Goal: Task Accomplishment & Management: Manage account settings

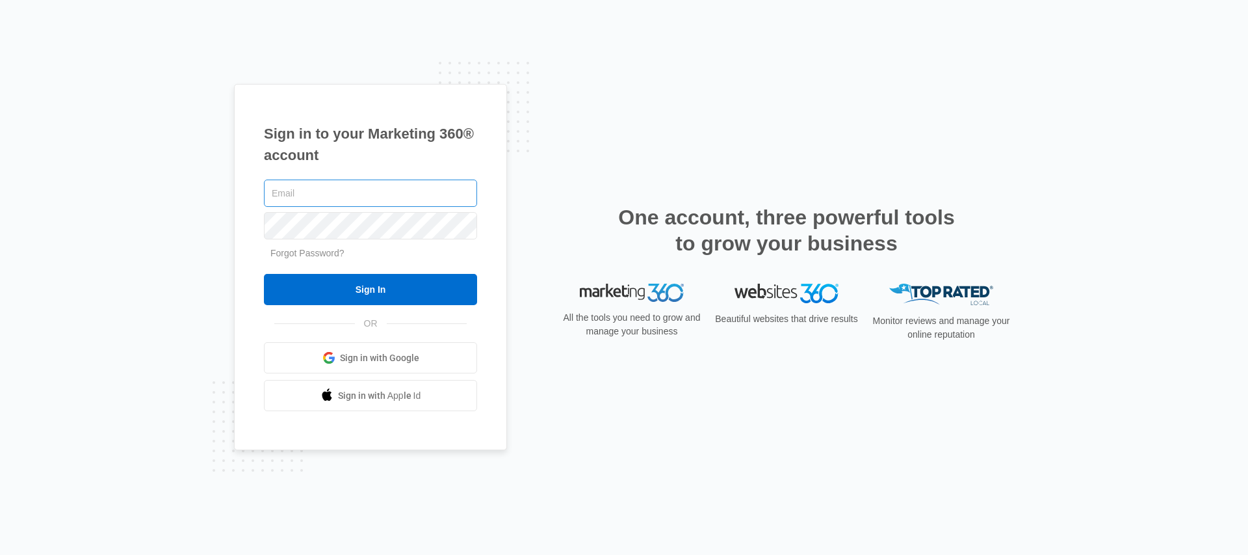
type input "[PERSON_NAME][EMAIL_ADDRESS][PERSON_NAME][DOMAIN_NAME]"
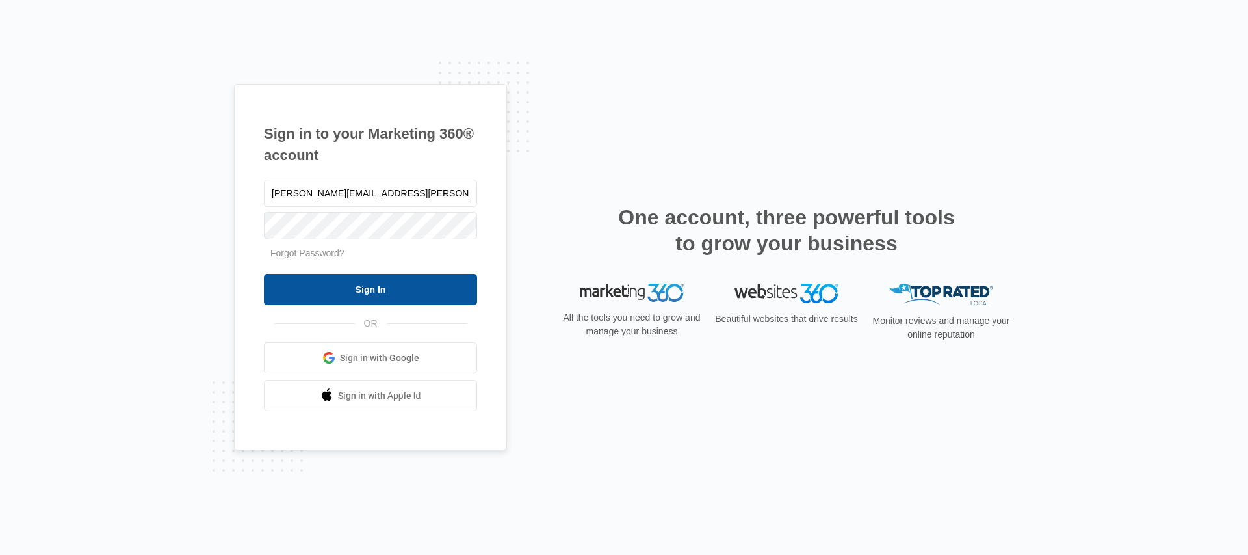
click at [337, 287] on input "Sign In" at bounding box center [370, 289] width 213 height 31
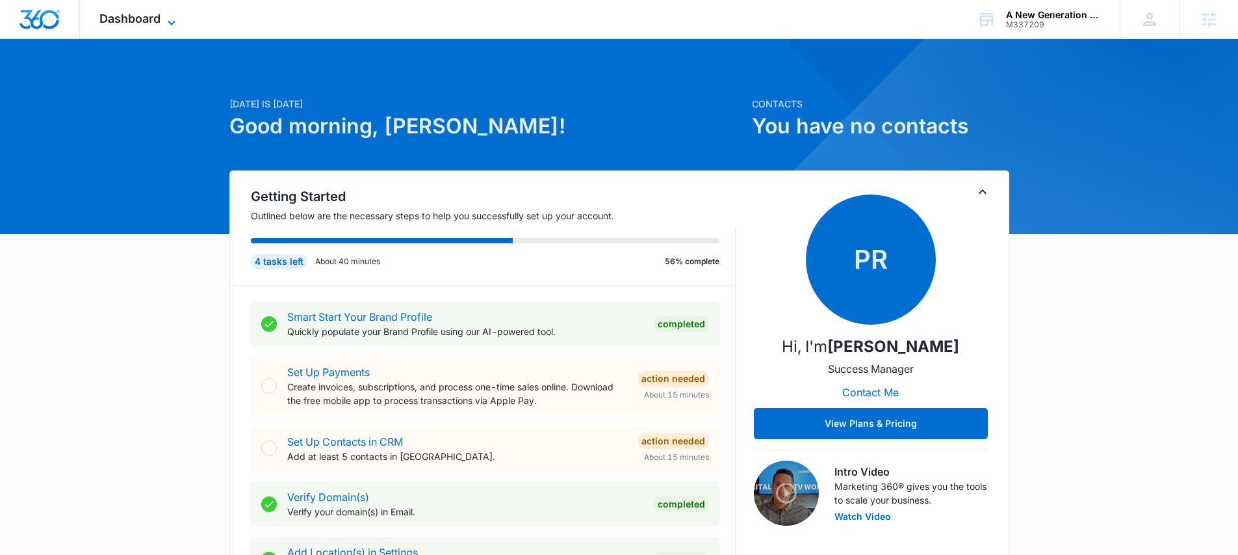
click at [133, 21] on span "Dashboard" at bounding box center [129, 19] width 61 height 14
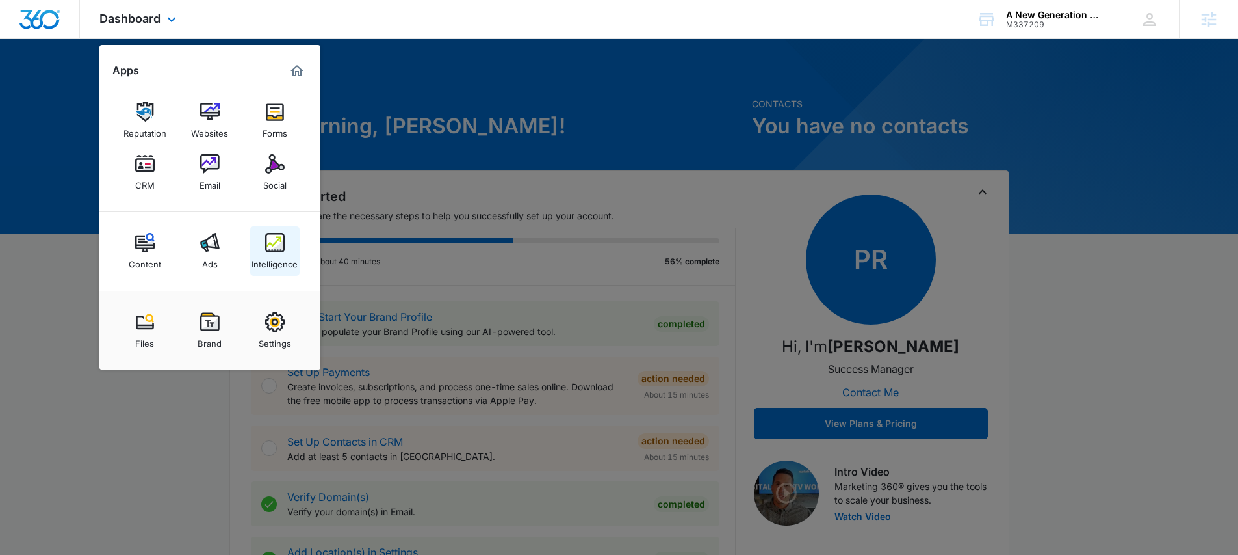
click at [279, 251] on img at bounding box center [275, 243] width 20 height 20
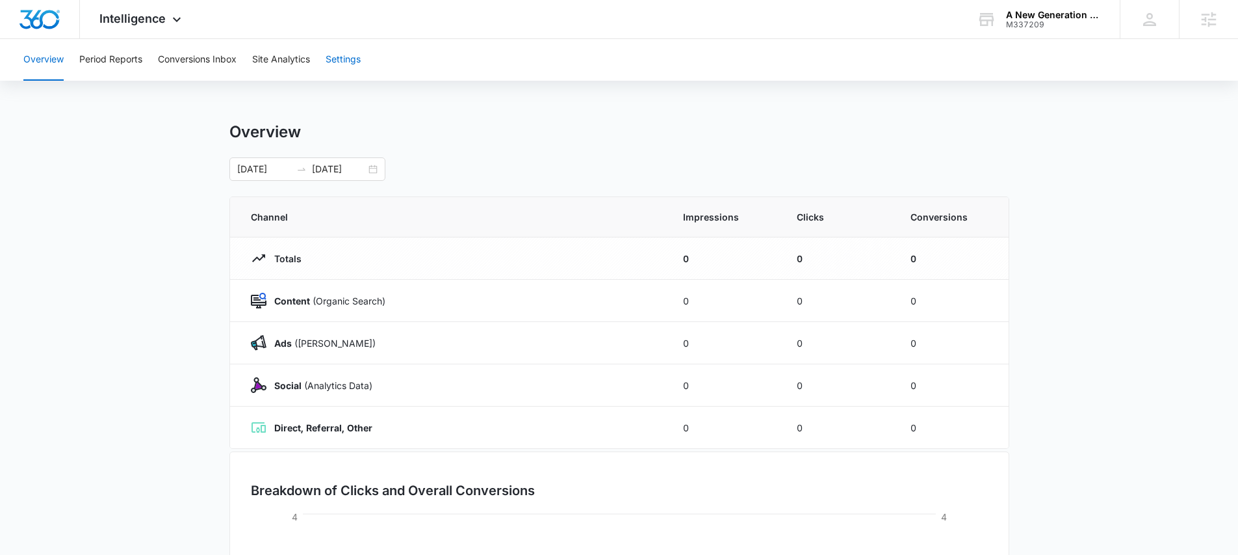
click at [339, 58] on button "Settings" at bounding box center [343, 60] width 35 height 42
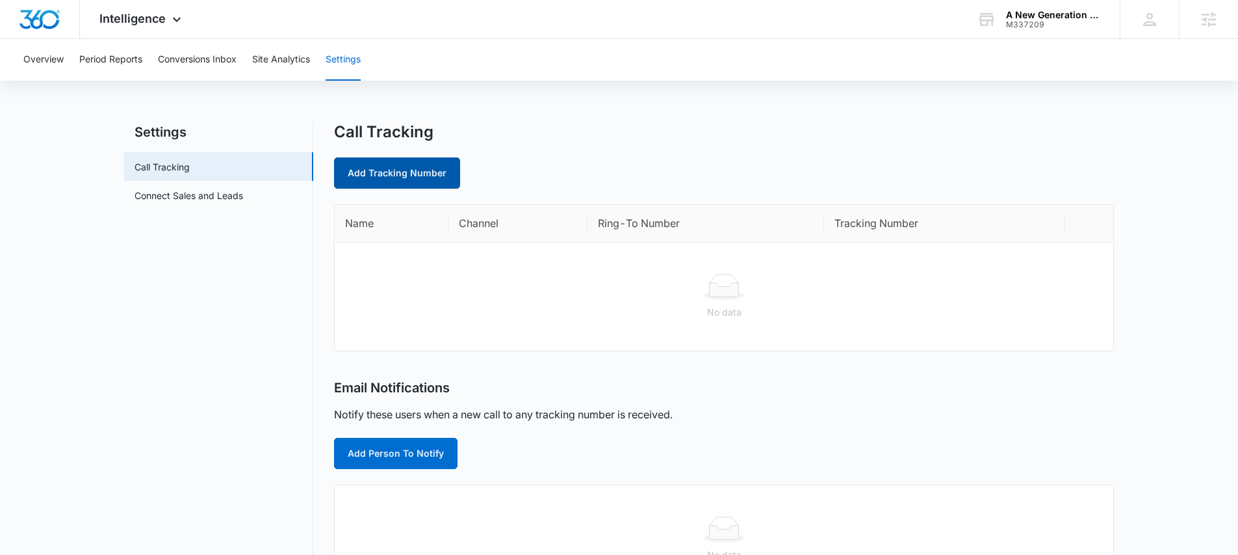
click at [390, 177] on link "Add Tracking Number" at bounding box center [397, 172] width 126 height 31
select select "by_area_code"
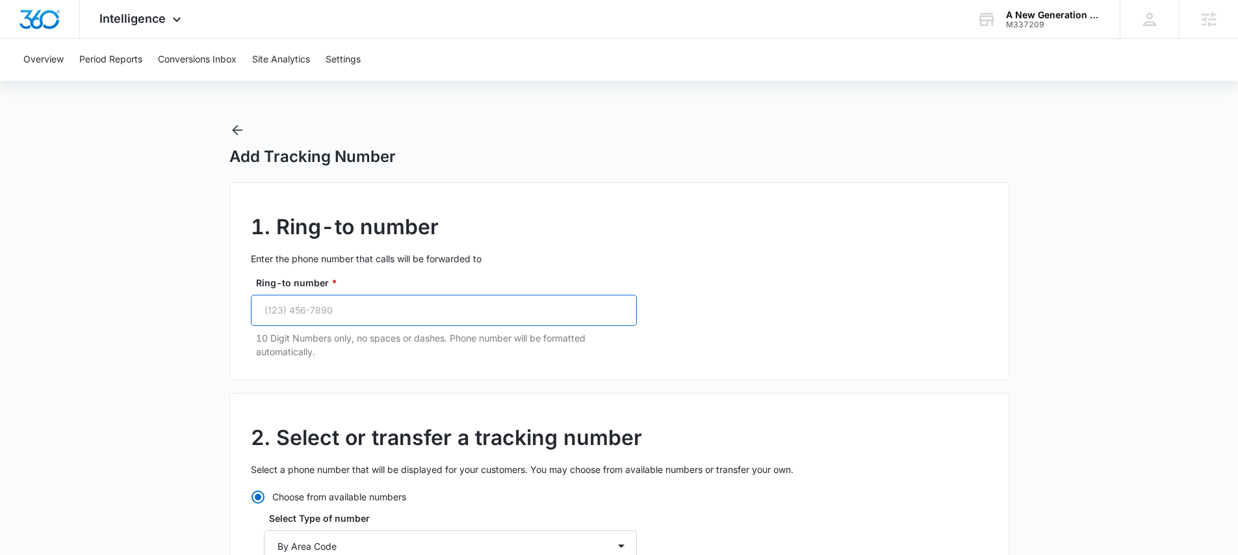
click at [300, 312] on input "Ring-to number *" at bounding box center [444, 310] width 386 height 31
paste input "(303) 280-1650"
type input "(303) 280-1650"
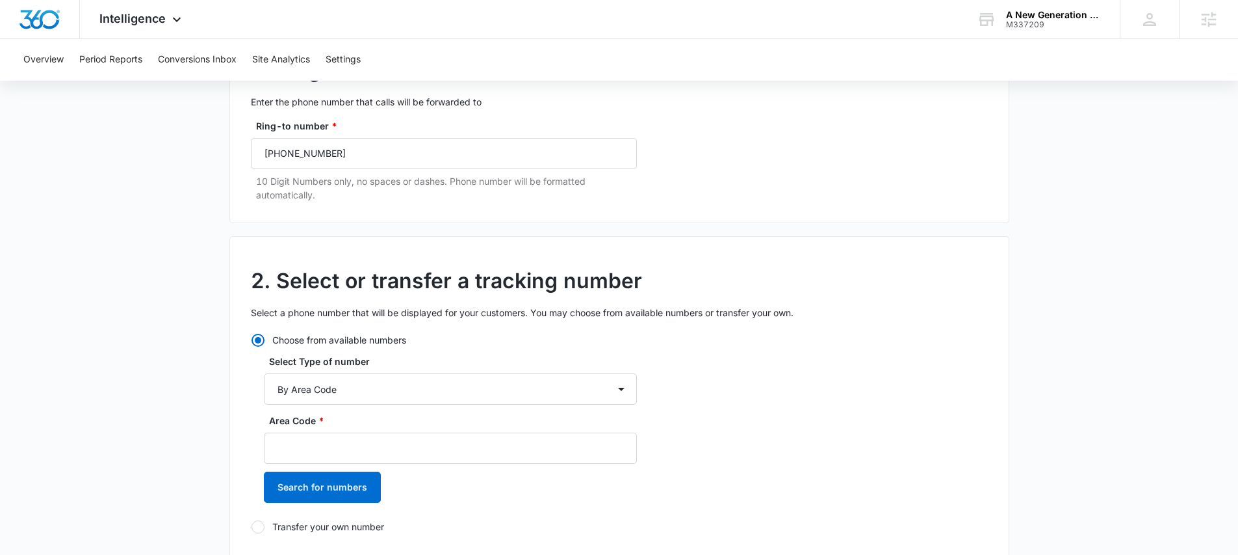
scroll to position [178, 0]
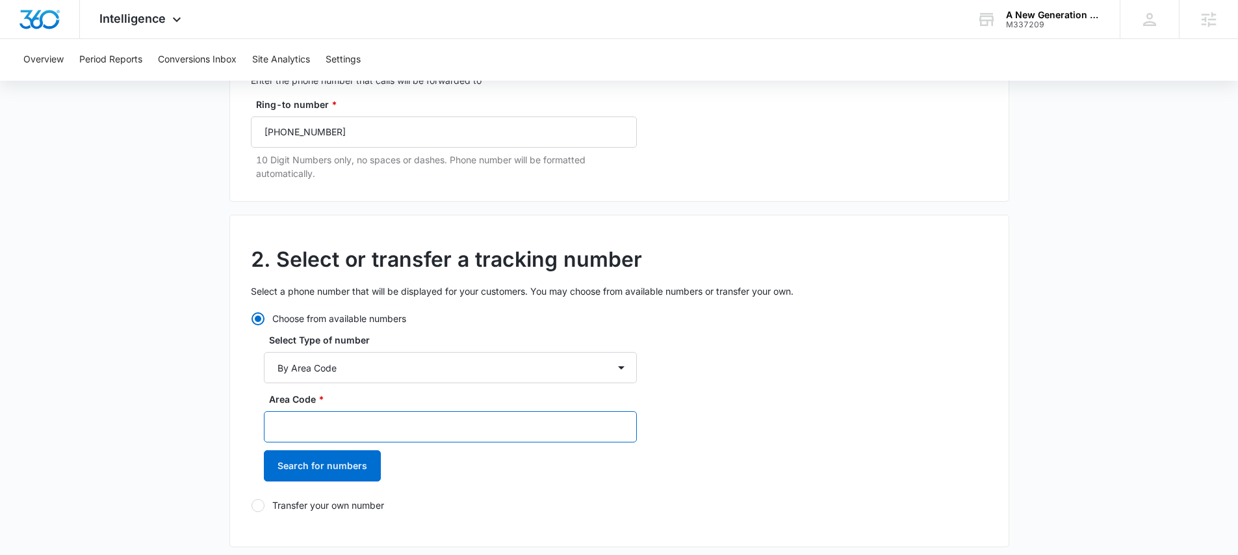
click at [348, 424] on input "Area Code *" at bounding box center [450, 426] width 373 height 31
type input "303"
click at [333, 462] on button "Search for numbers" at bounding box center [322, 465] width 117 height 31
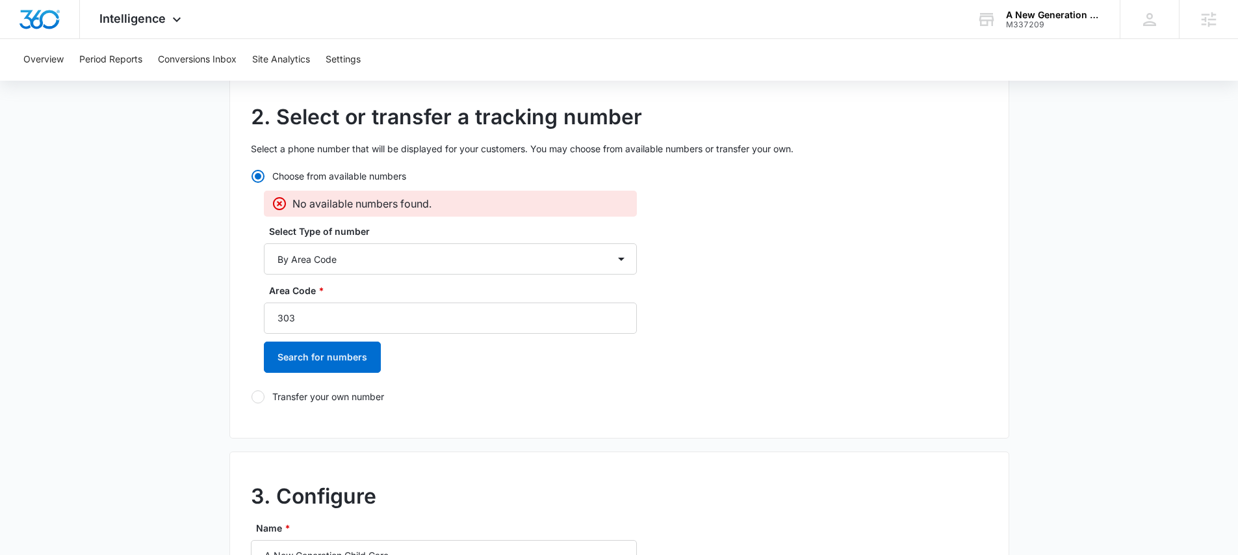
scroll to position [309, 0]
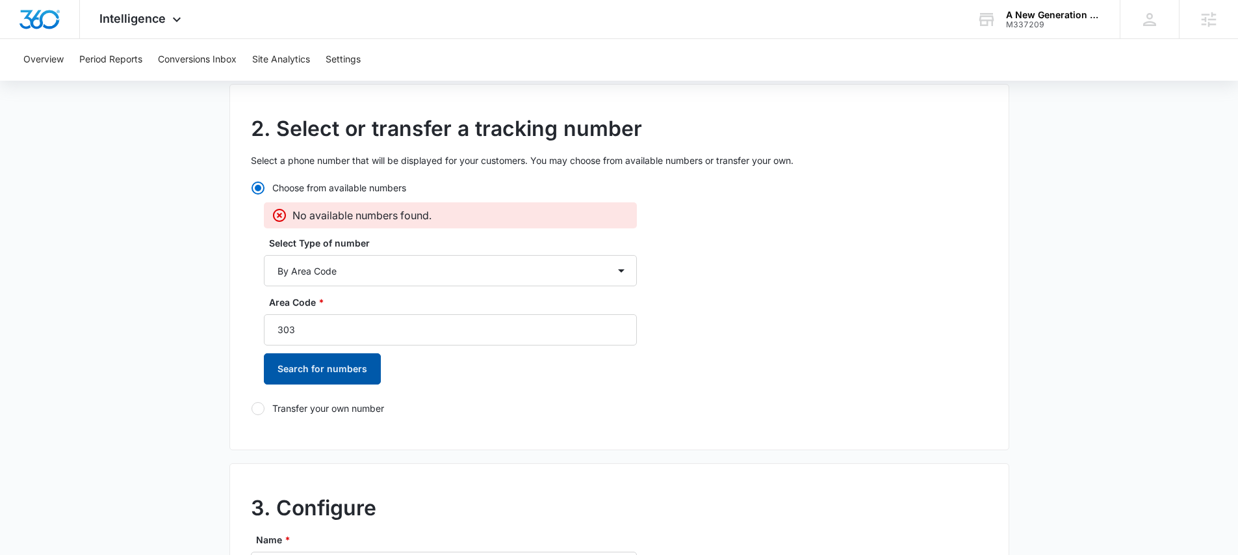
click at [306, 373] on button "Search for numbers" at bounding box center [322, 368] width 117 height 31
click at [332, 267] on select "By City & State By State Only By Zip Code By Area Code Toll Free Numbers" at bounding box center [450, 270] width 373 height 31
select select "by_toll_free"
click at [264, 255] on select "By City & State By State Only By Zip Code By Area Code Toll Free Numbers" at bounding box center [450, 270] width 373 height 31
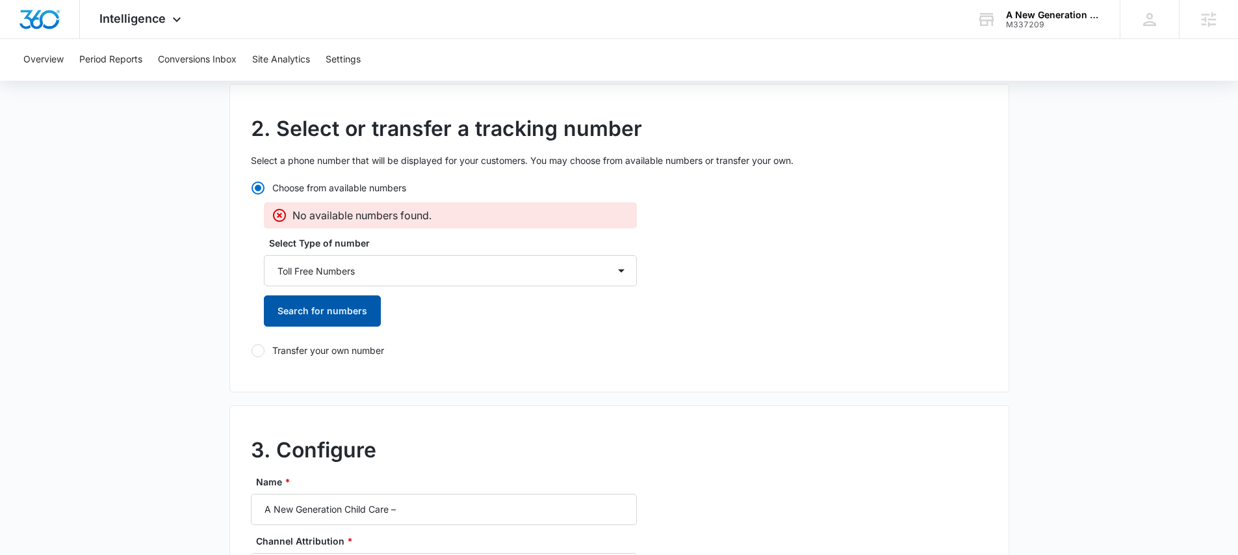
click at [315, 311] on button "Search for numbers" at bounding box center [322, 310] width 117 height 31
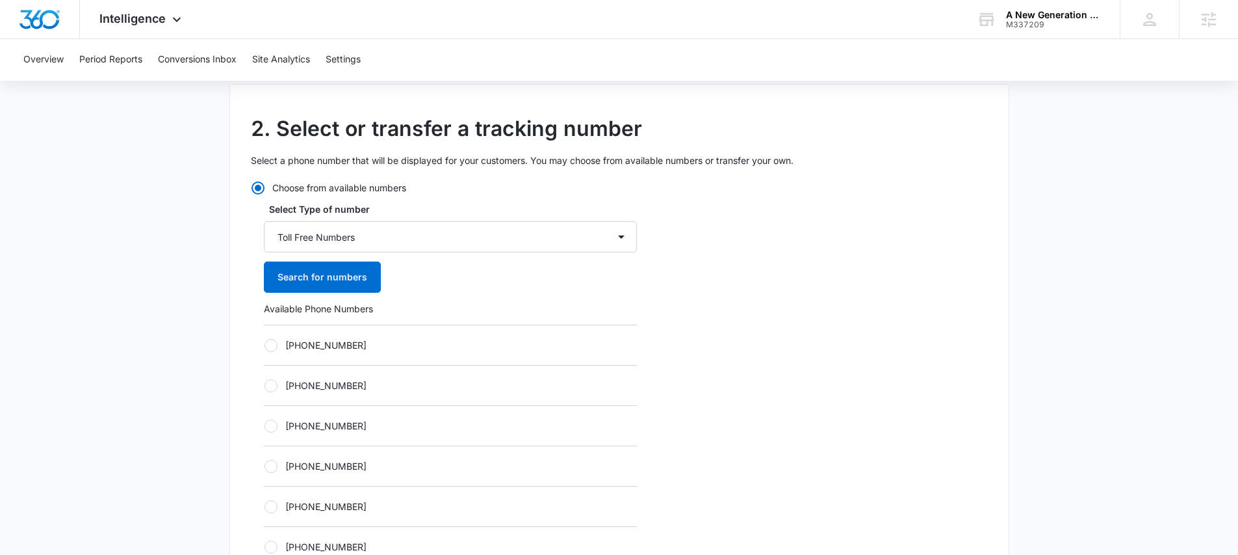
click at [270, 345] on div at bounding box center [271, 345] width 13 height 13
click at [265, 345] on input "+18335873562" at bounding box center [264, 345] width 1 height 1
radio input "true"
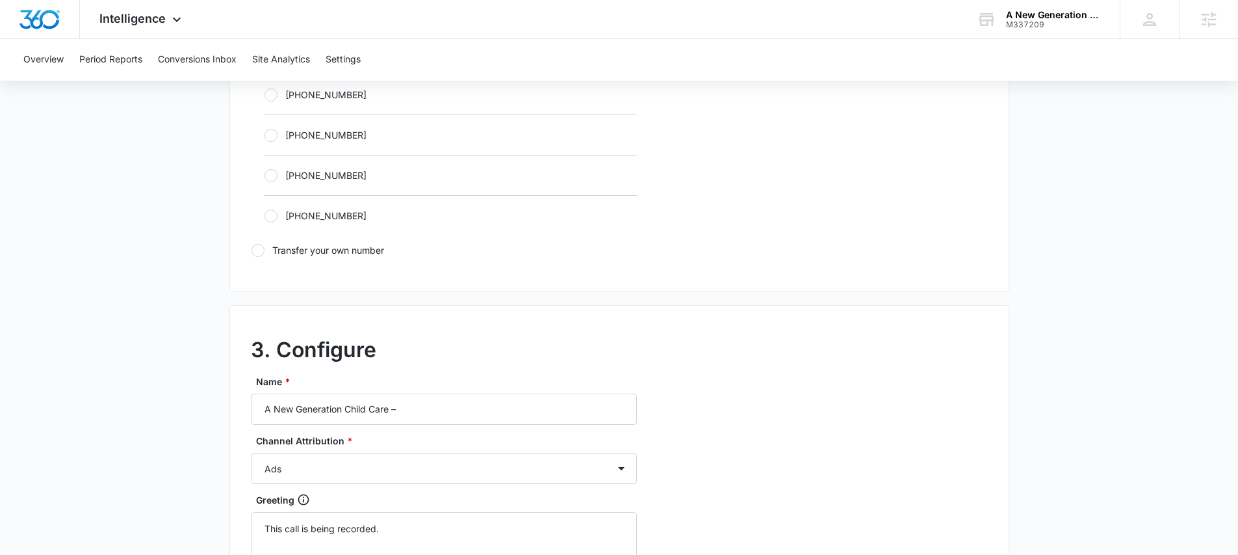
scroll to position [802, 0]
click at [443, 406] on input "A New Generation Child Care –" at bounding box center [444, 408] width 386 height 31
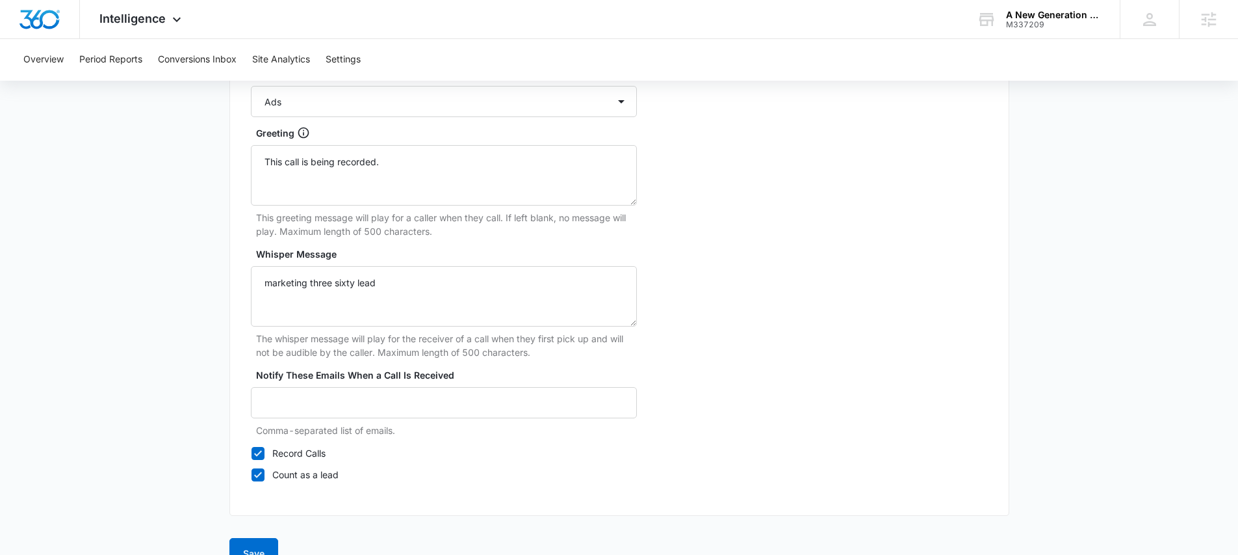
scroll to position [1198, 0]
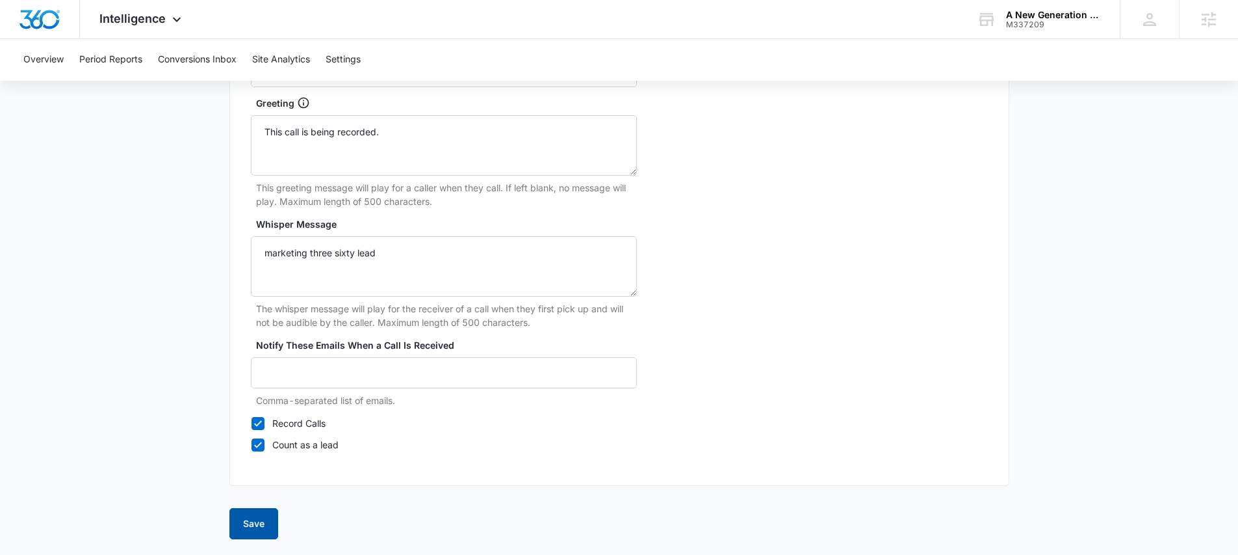
type input "A New Generation Child Care – Ads"
click at [254, 521] on button "Save" at bounding box center [253, 523] width 49 height 31
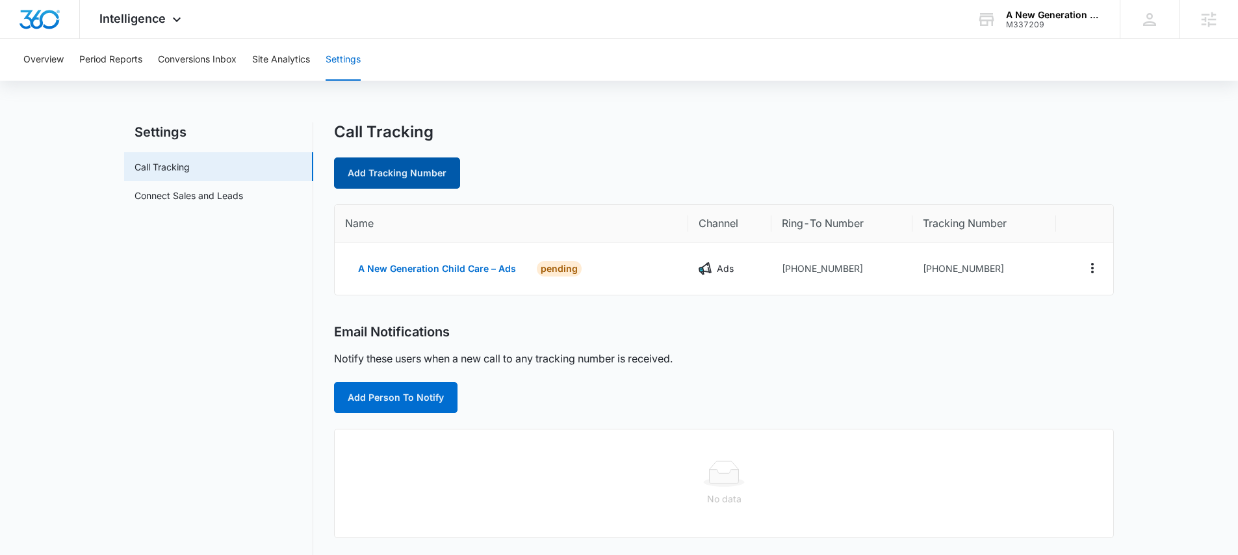
click at [399, 175] on link "Add Tracking Number" at bounding box center [397, 172] width 126 height 31
select select "by_area_code"
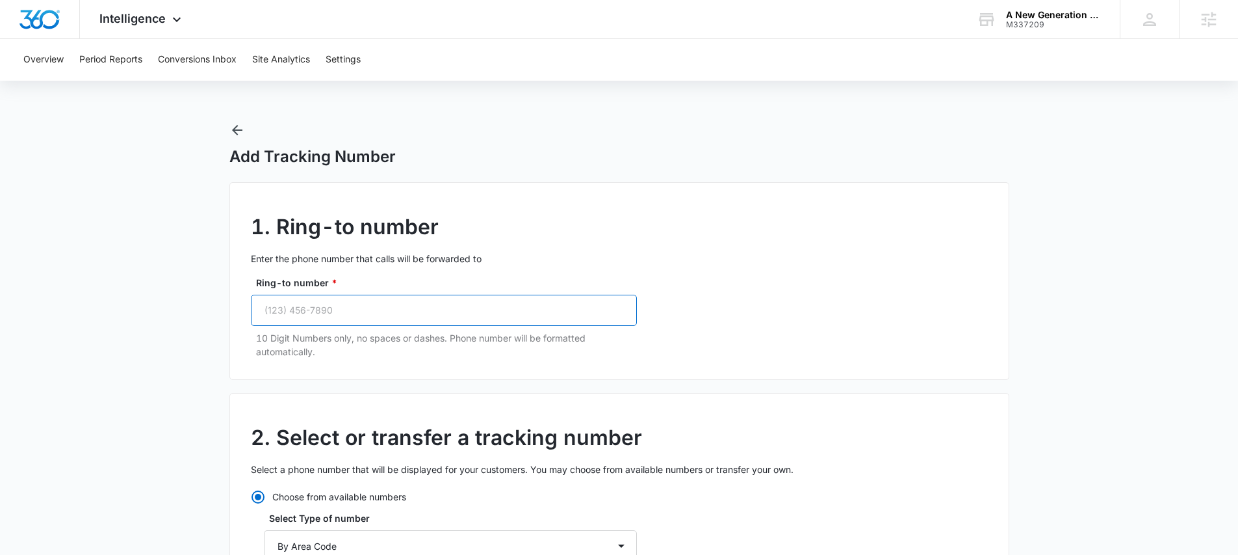
click at [362, 308] on input "Ring-to number *" at bounding box center [444, 310] width 386 height 31
paste input "(303) 280-1650"
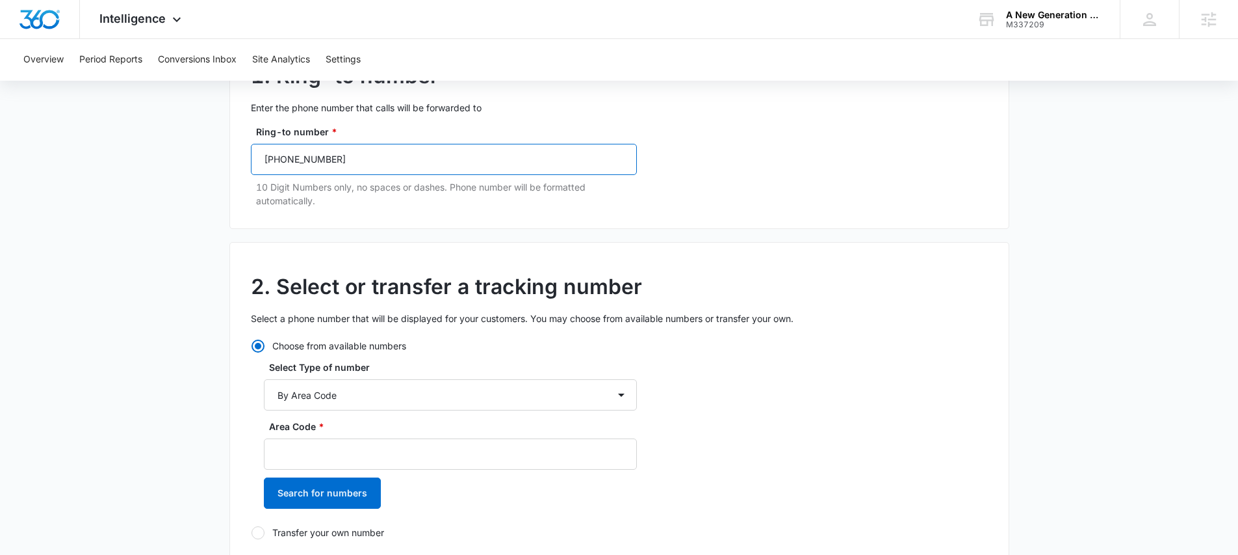
scroll to position [157, 0]
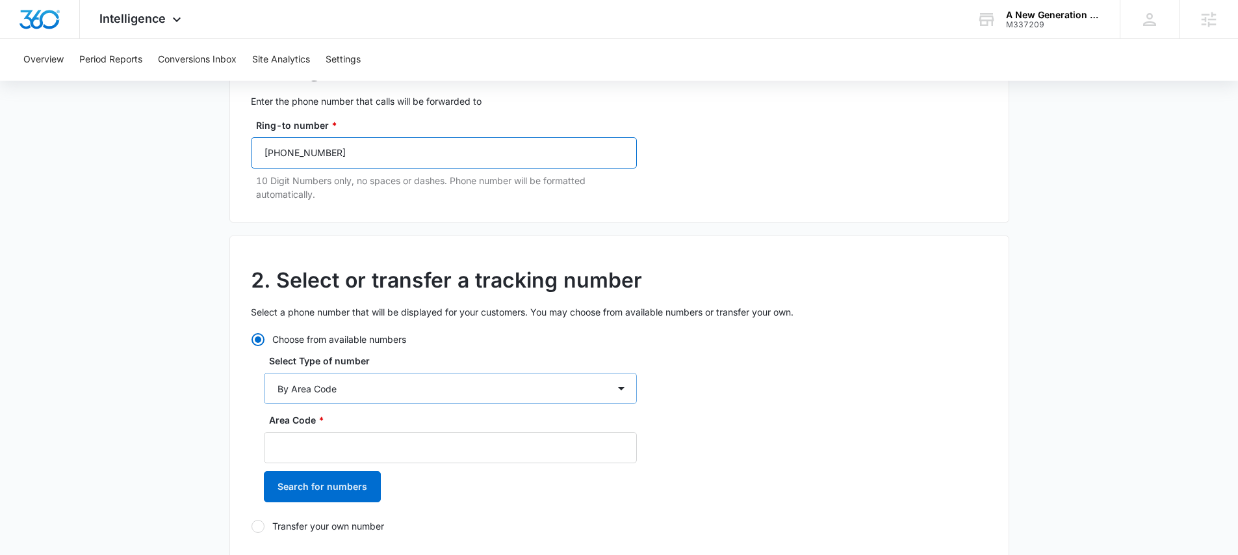
type input "(303) 280-1650"
click at [362, 391] on select "By City & State By State Only By Zip Code By Area Code Toll Free Numbers" at bounding box center [450, 388] width 373 height 31
select select "by_toll_free"
click at [264, 373] on select "By City & State By State Only By Zip Code By Area Code Toll Free Numbers" at bounding box center [450, 388] width 373 height 31
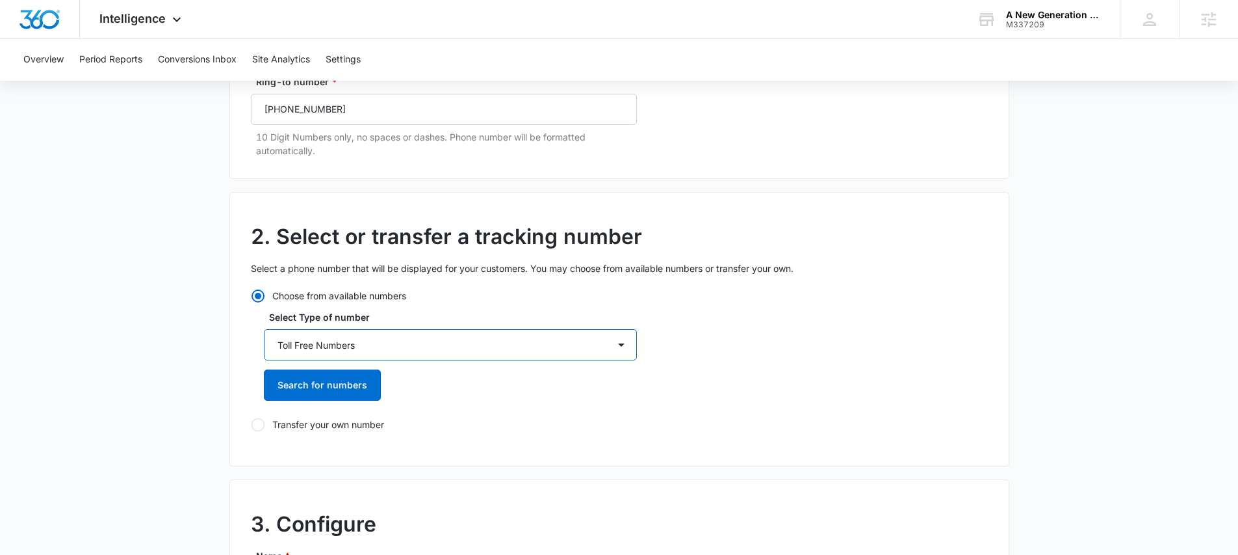
scroll to position [248, 0]
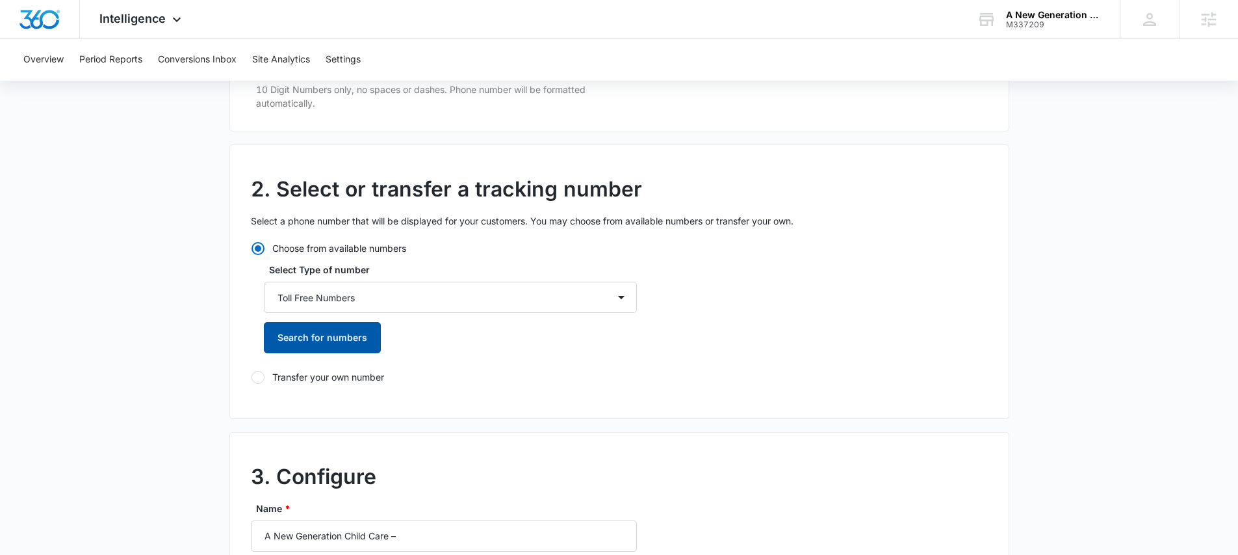
click at [302, 335] on button "Search for numbers" at bounding box center [322, 337] width 117 height 31
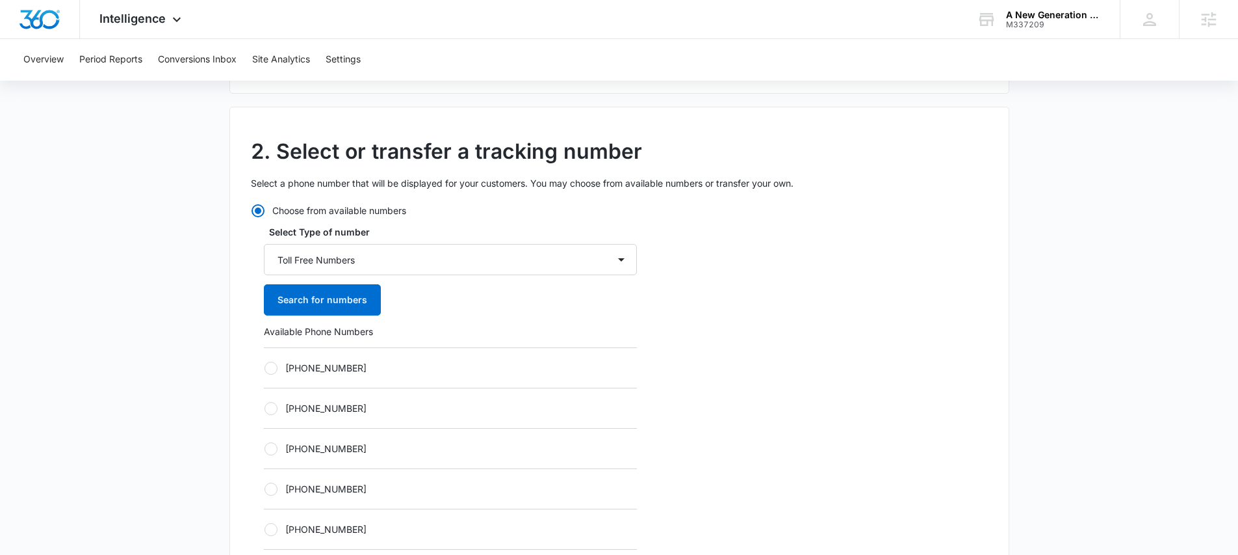
scroll to position [296, 0]
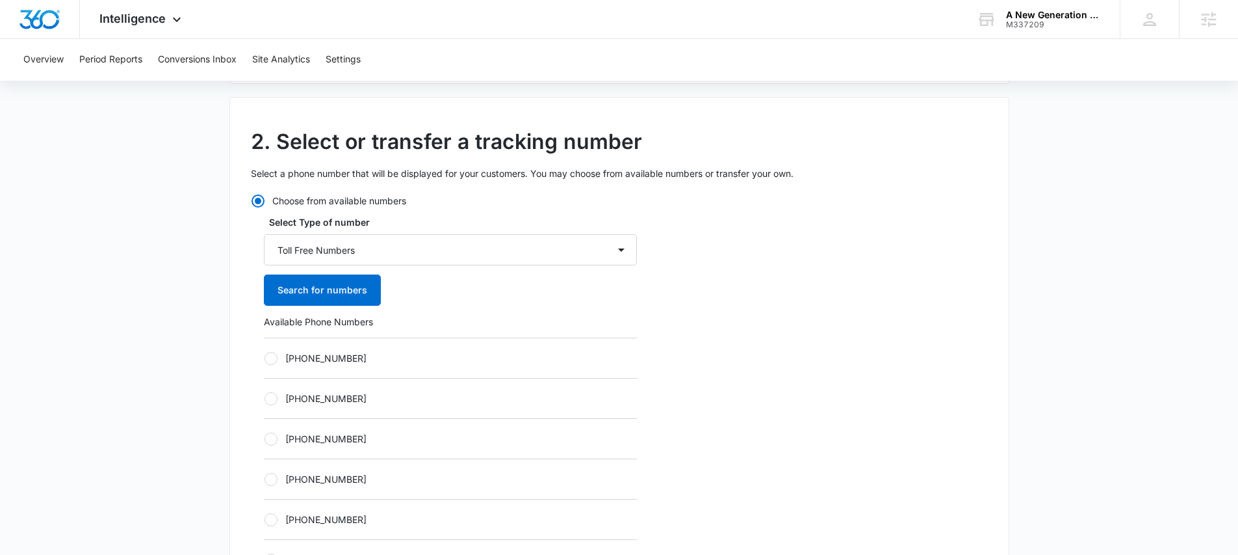
click at [271, 359] on div at bounding box center [271, 358] width 13 height 13
click at [265, 358] on input "+18335873563" at bounding box center [264, 358] width 1 height 1
radio input "true"
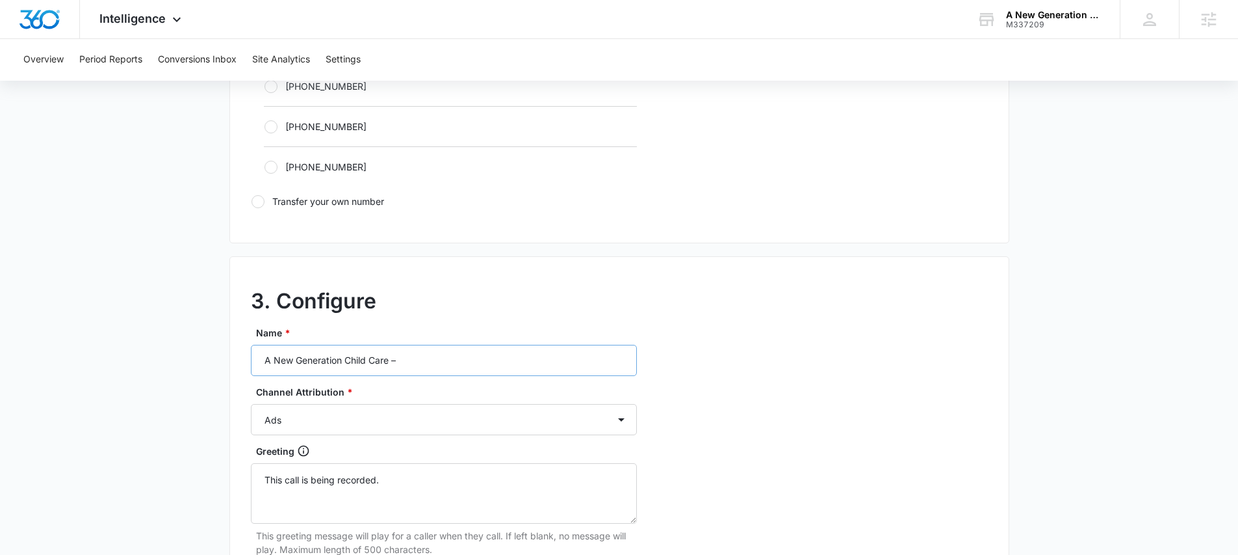
scroll to position [856, 0]
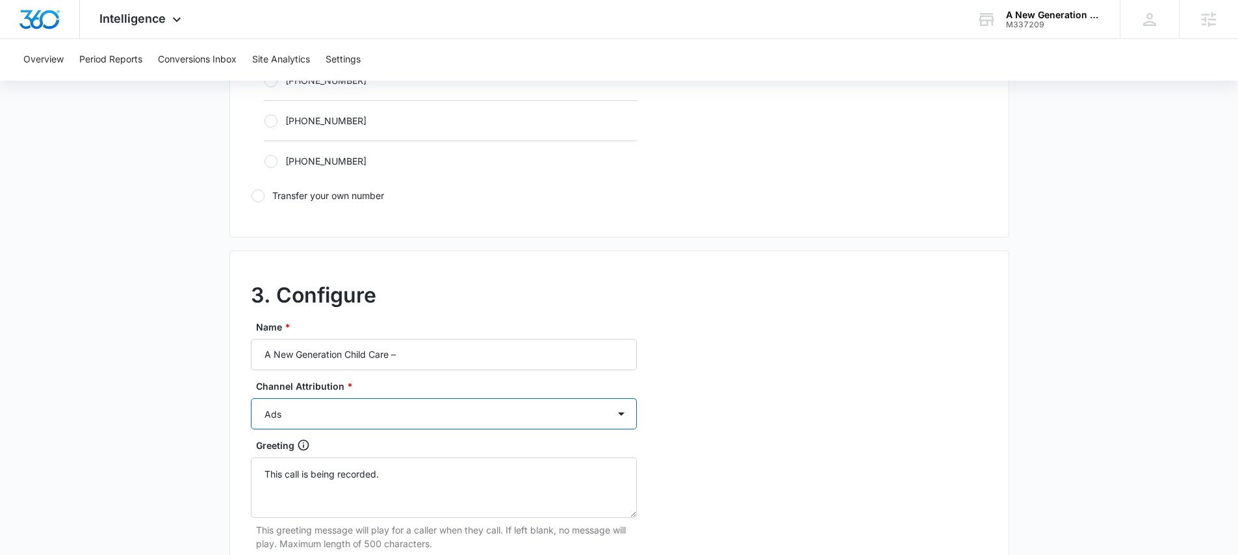
click at [323, 408] on select "Ads Local Service Ads Content Social Other" at bounding box center [444, 413] width 386 height 31
select select "CONTENT"
click at [251, 398] on select "Ads Local Service Ads Content Social Other" at bounding box center [444, 413] width 386 height 31
click at [430, 354] on input "A New Generation Child Care –" at bounding box center [444, 354] width 386 height 31
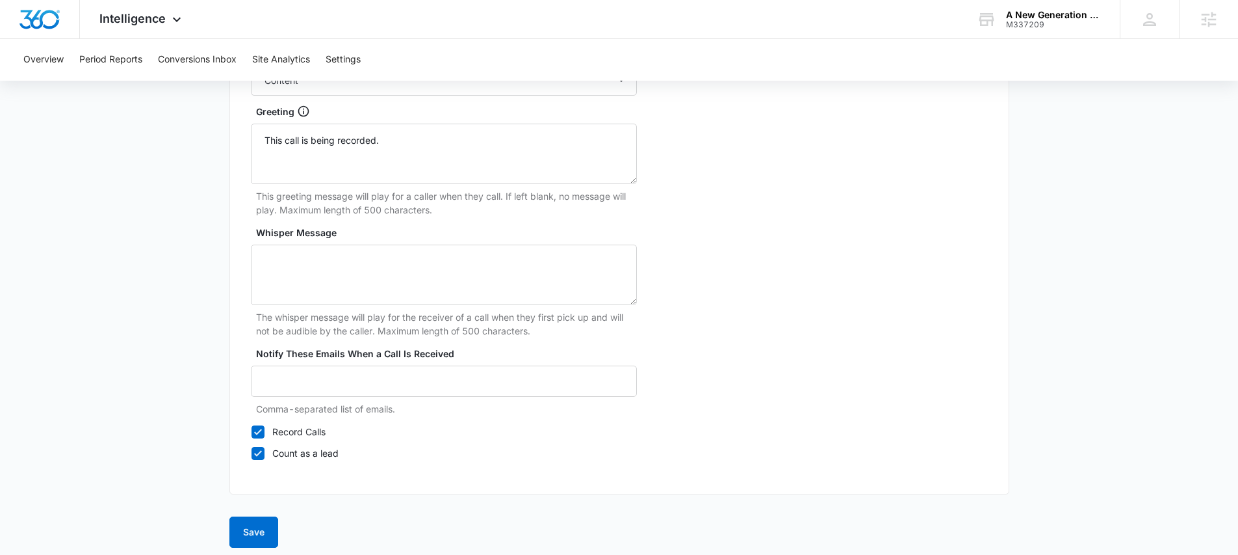
scroll to position [1198, 0]
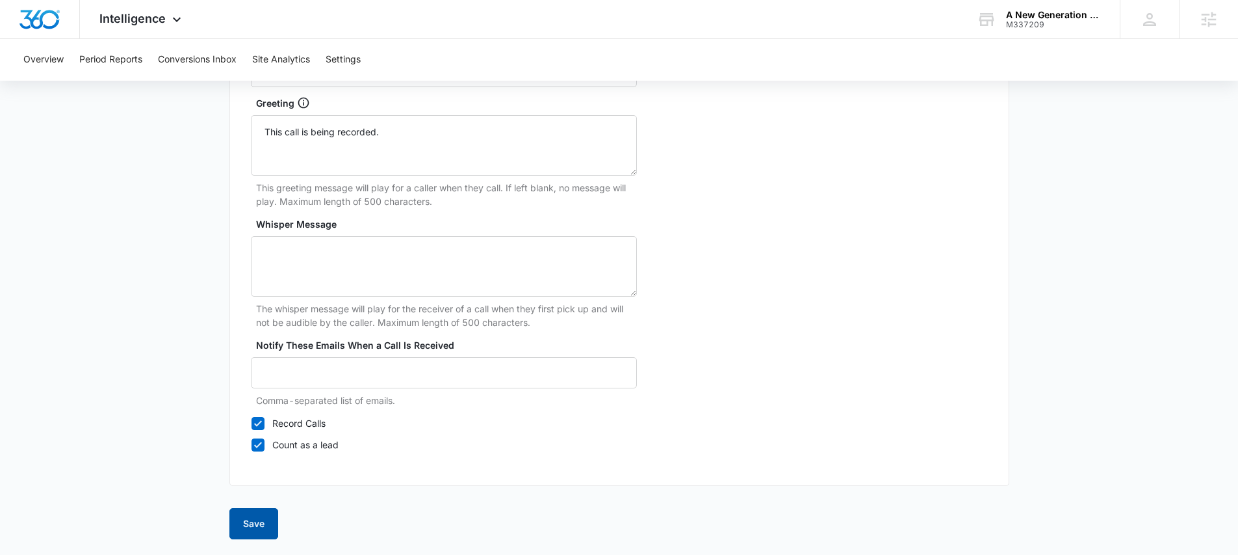
type input "A New Generation Child Care – Content"
click at [247, 516] on button "Save" at bounding box center [253, 523] width 49 height 31
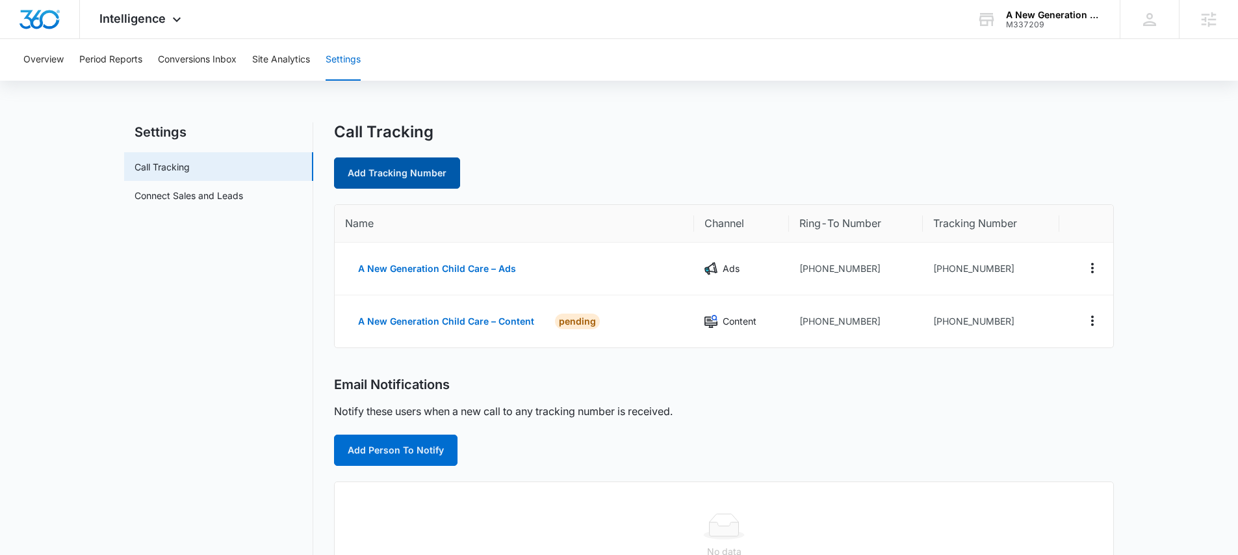
click at [410, 163] on link "Add Tracking Number" at bounding box center [397, 172] width 126 height 31
select select "by_area_code"
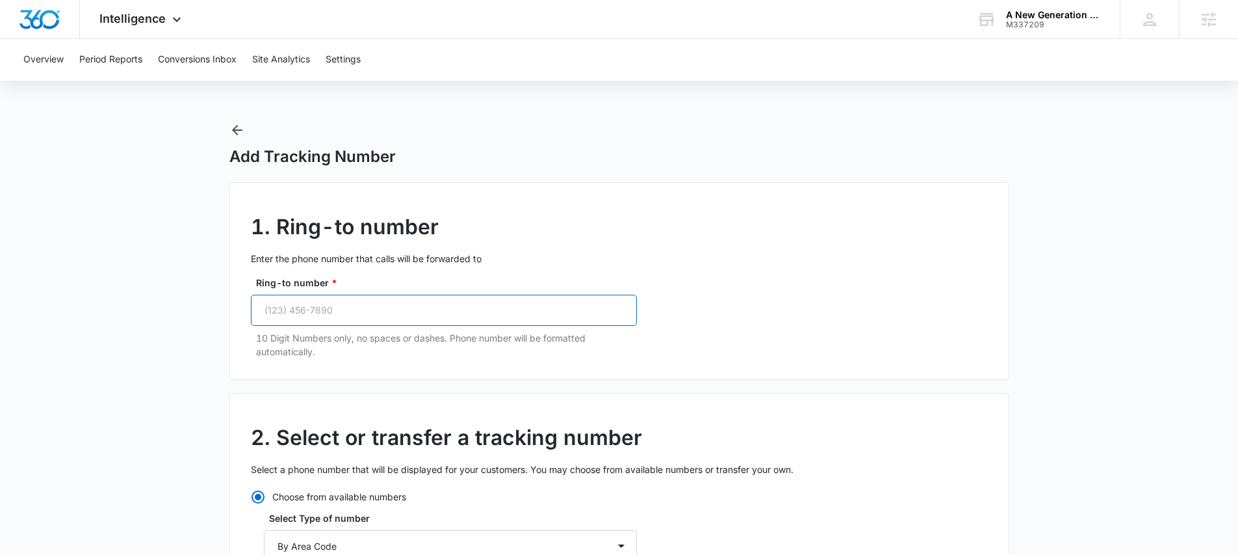
click at [361, 304] on input "Ring-to number *" at bounding box center [444, 310] width 386 height 31
paste input "(303) 280-1650"
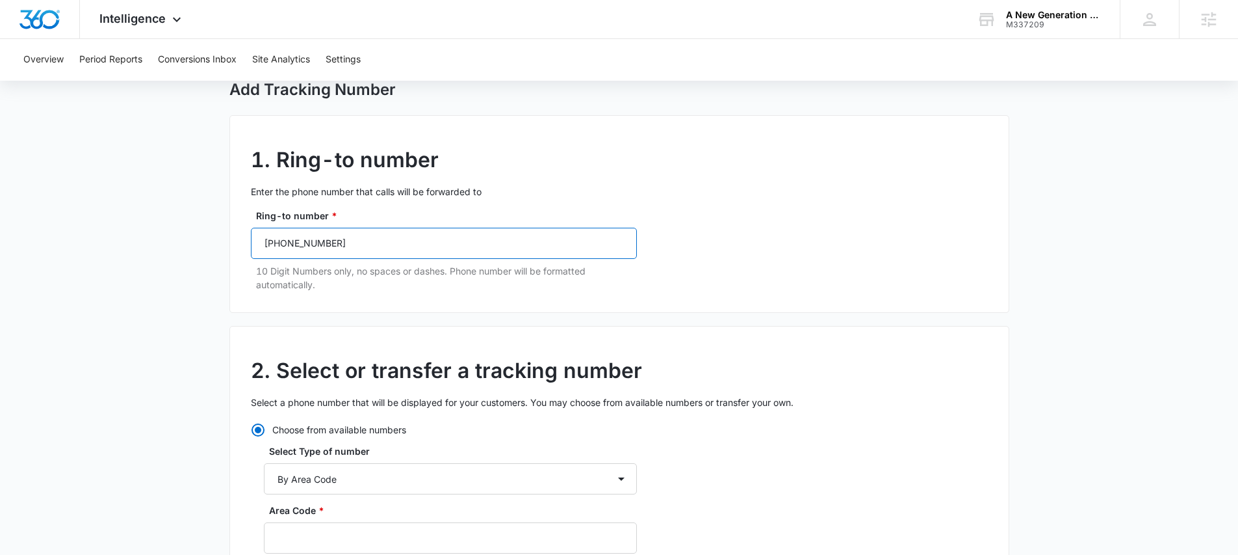
scroll to position [287, 0]
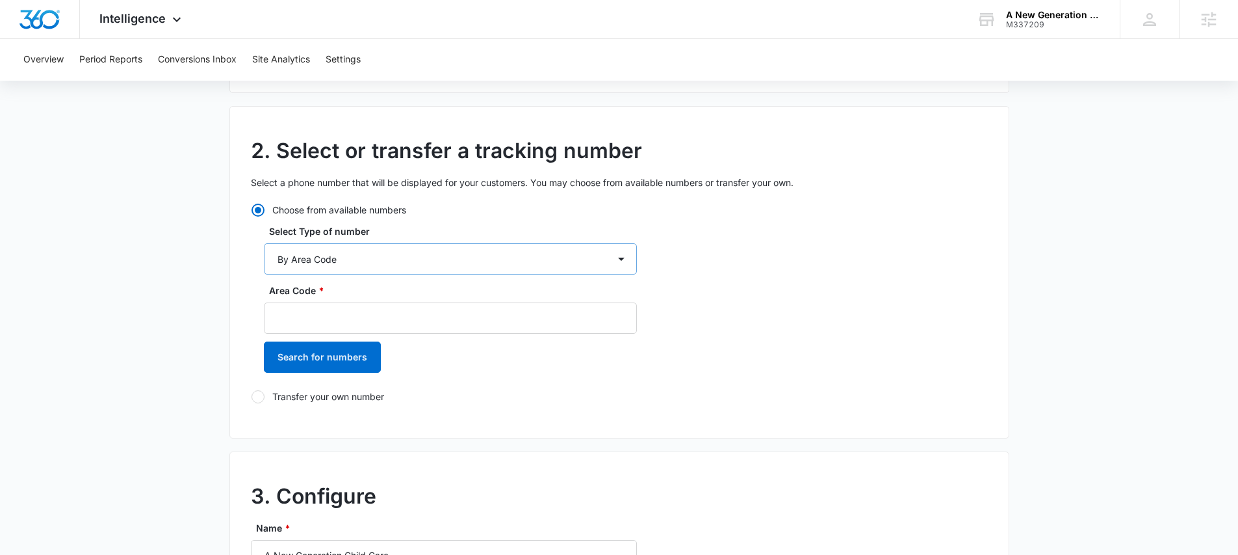
type input "(303) 280-1650"
click at [312, 257] on select "By City & State By State Only By Zip Code By Area Code Toll Free Numbers" at bounding box center [450, 258] width 373 height 31
select select "by_toll_free"
click at [264, 243] on select "By City & State By State Only By Zip Code By Area Code Toll Free Numbers" at bounding box center [450, 258] width 373 height 31
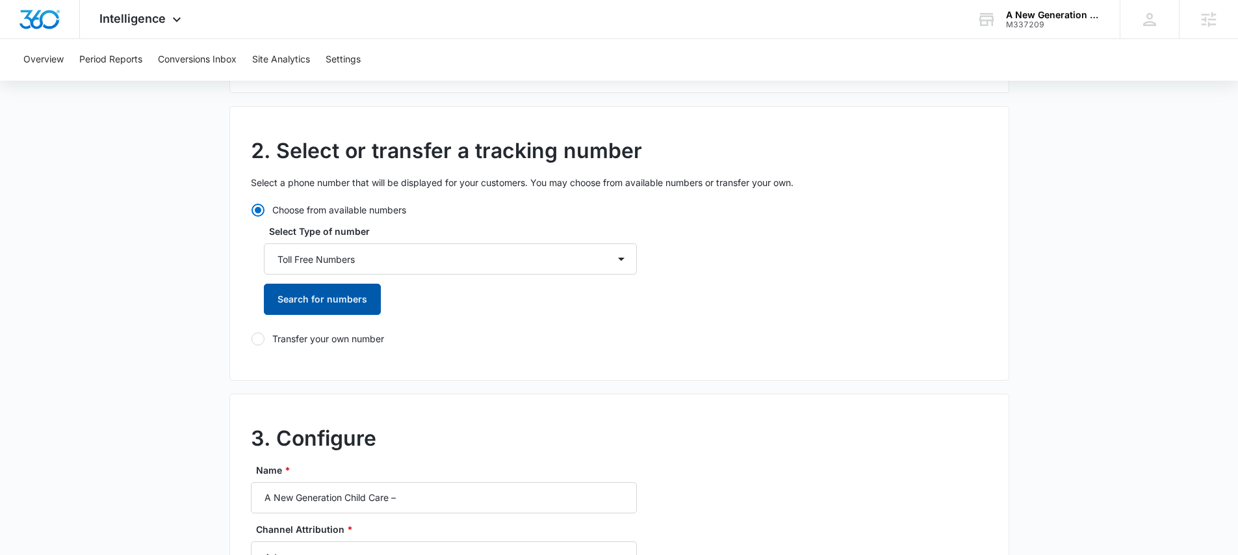
click at [304, 307] on button "Search for numbers" at bounding box center [322, 298] width 117 height 31
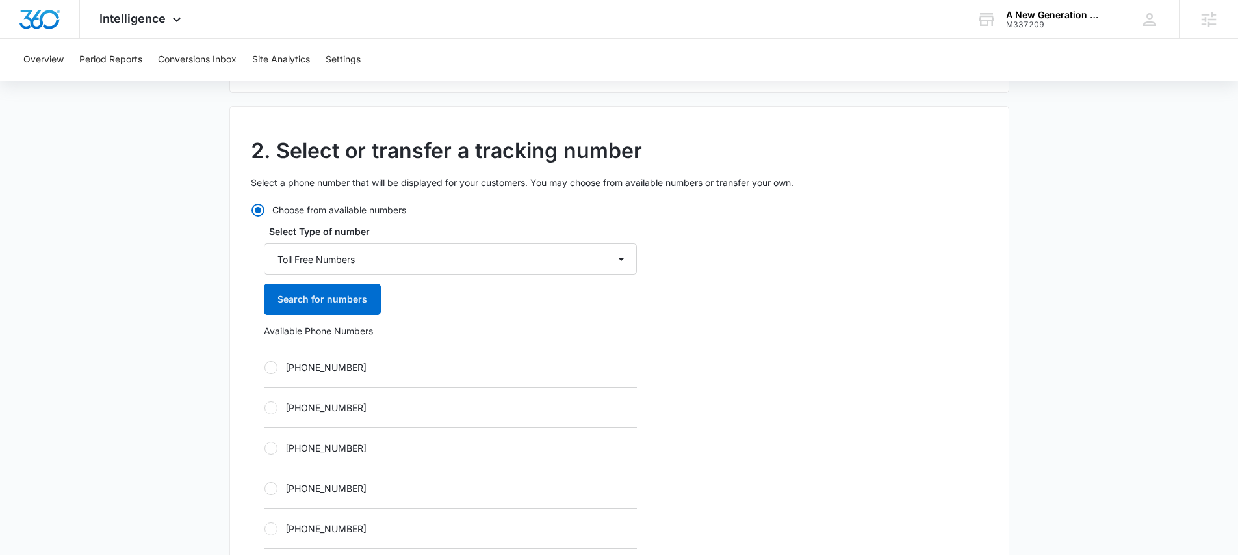
click at [271, 367] on div at bounding box center [271, 367] width 13 height 13
click at [265, 367] on input "+18335873564" at bounding box center [264, 367] width 1 height 1
radio input "true"
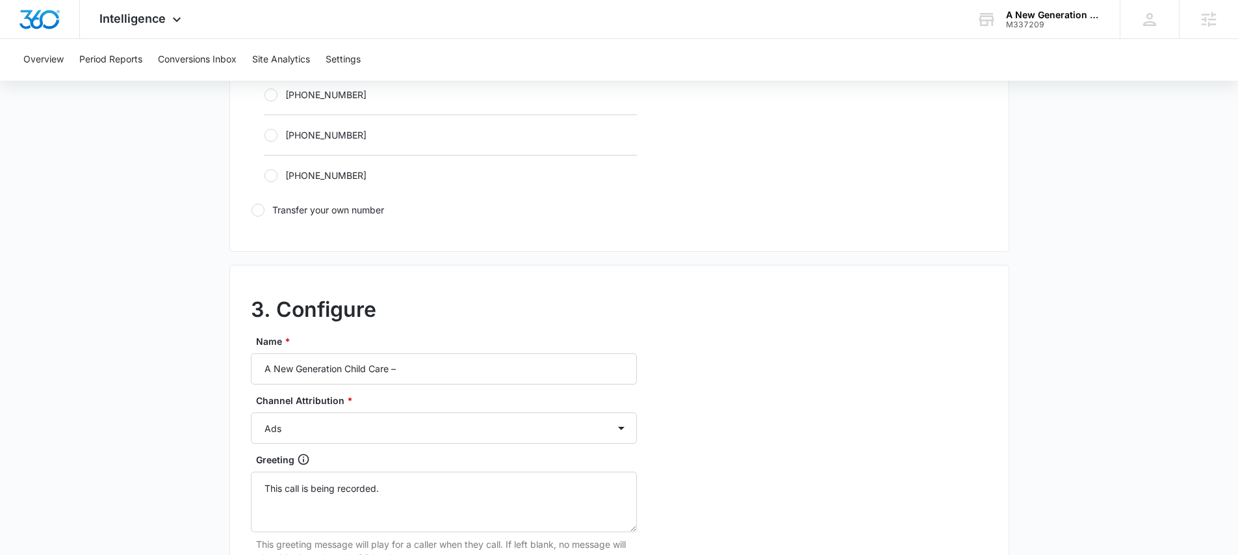
scroll to position [869, 0]
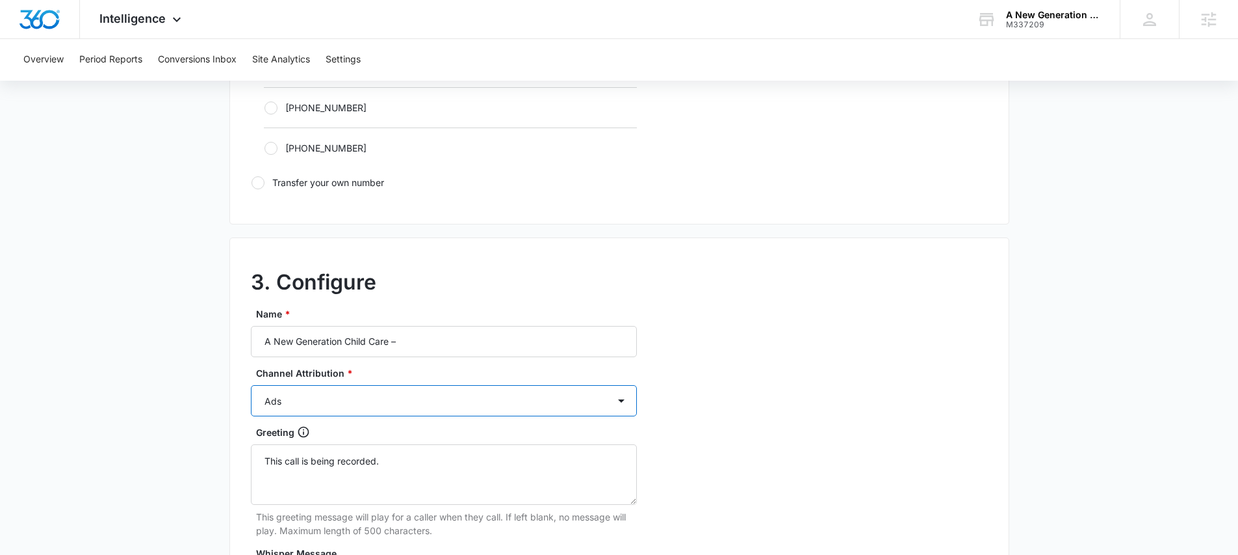
click at [326, 410] on select "Ads Local Service Ads Content Social Other" at bounding box center [444, 400] width 386 height 31
select select "SOCIAL"
click at [251, 385] on select "Ads Local Service Ads Content Social Other" at bounding box center [444, 400] width 386 height 31
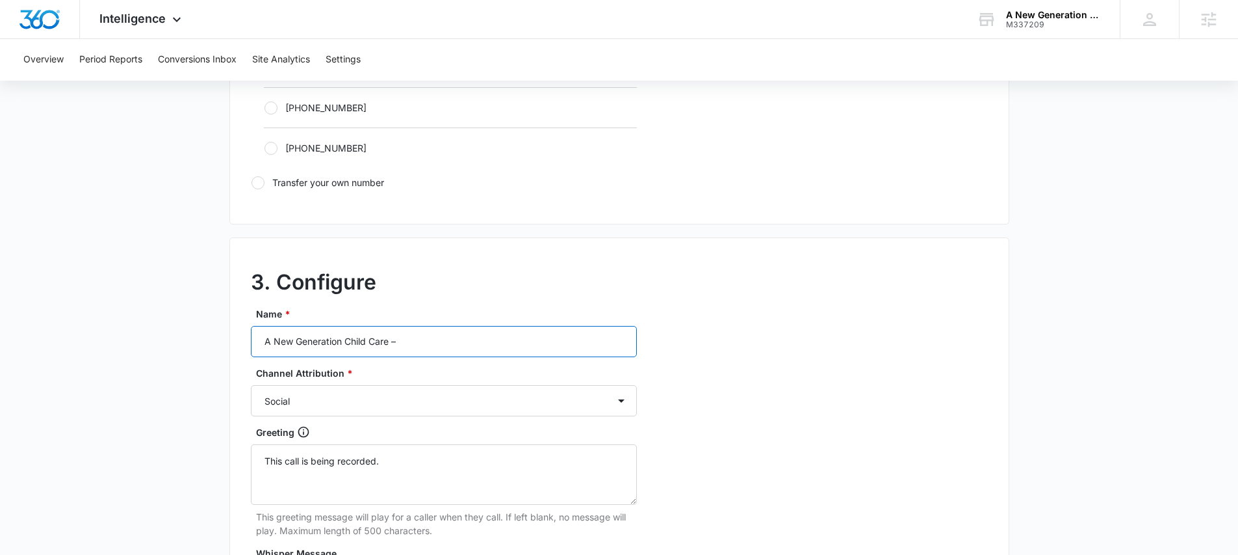
click at [434, 343] on input "A New Generation Child Care –" at bounding box center [444, 341] width 386 height 31
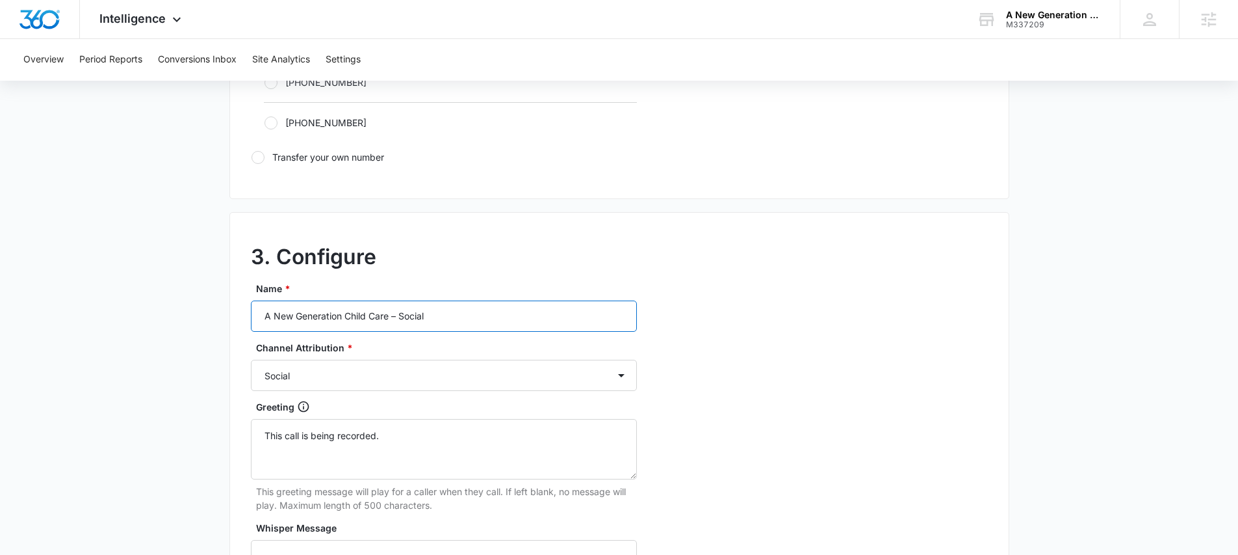
scroll to position [911, 0]
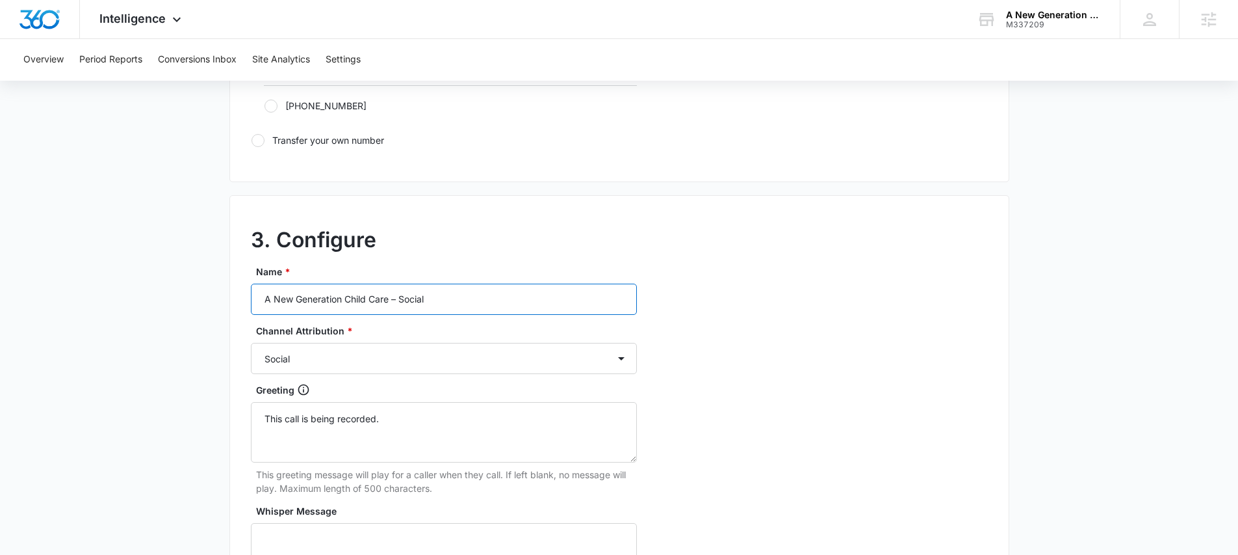
type input "A New Generation Child Care – Social"
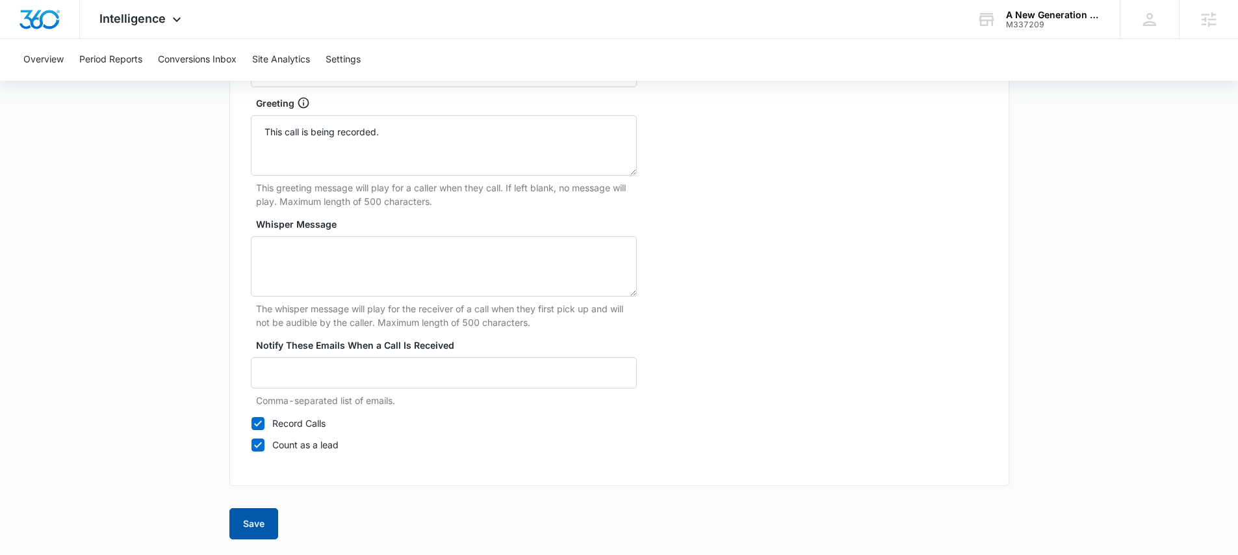
click at [256, 531] on button "Save" at bounding box center [253, 523] width 49 height 31
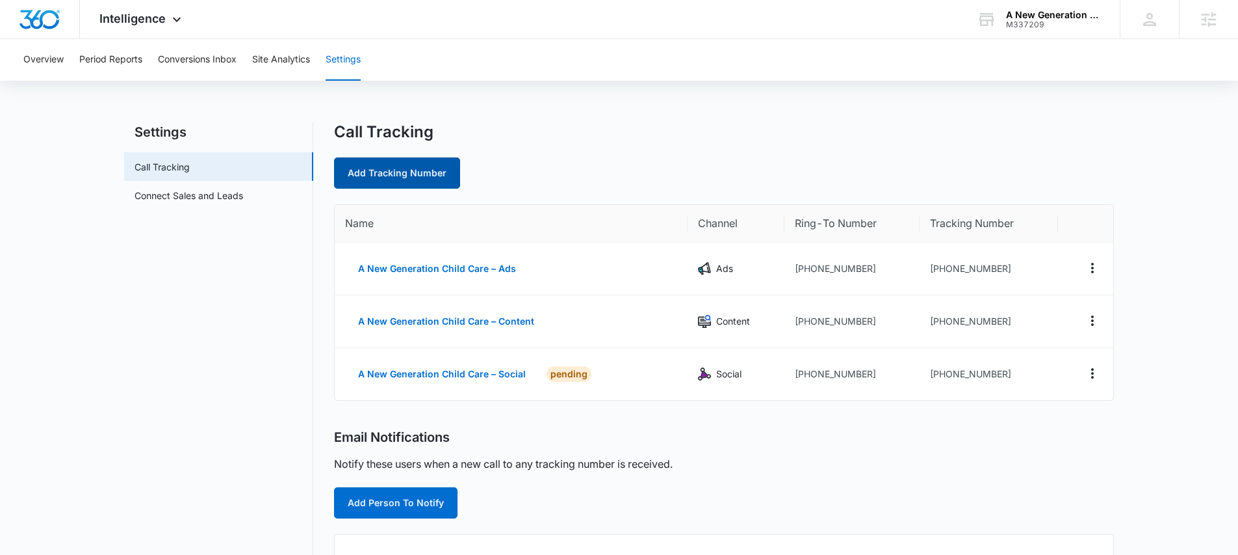
click at [391, 181] on link "Add Tracking Number" at bounding box center [397, 172] width 126 height 31
select select "by_area_code"
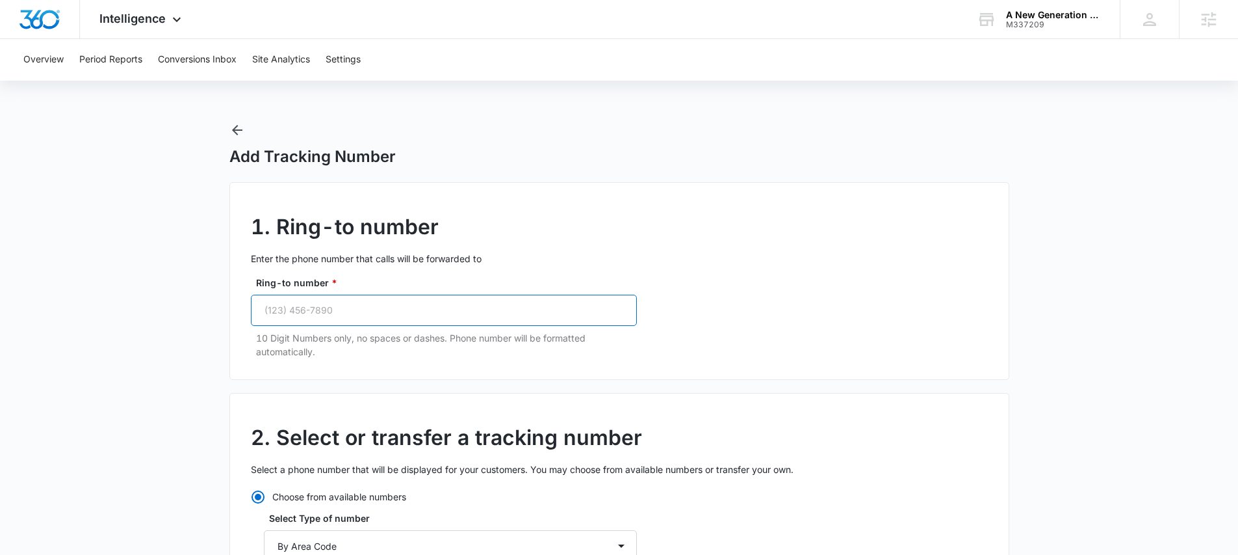
click at [358, 315] on input "Ring-to number *" at bounding box center [444, 310] width 386 height 31
paste input "(303) 280-1650"
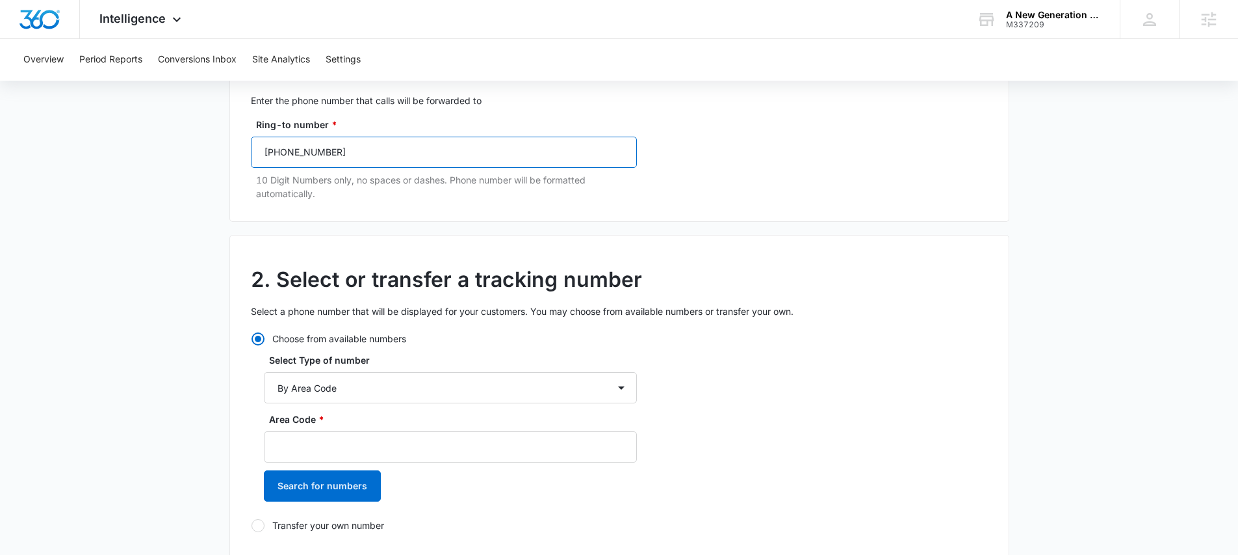
scroll to position [162, 0]
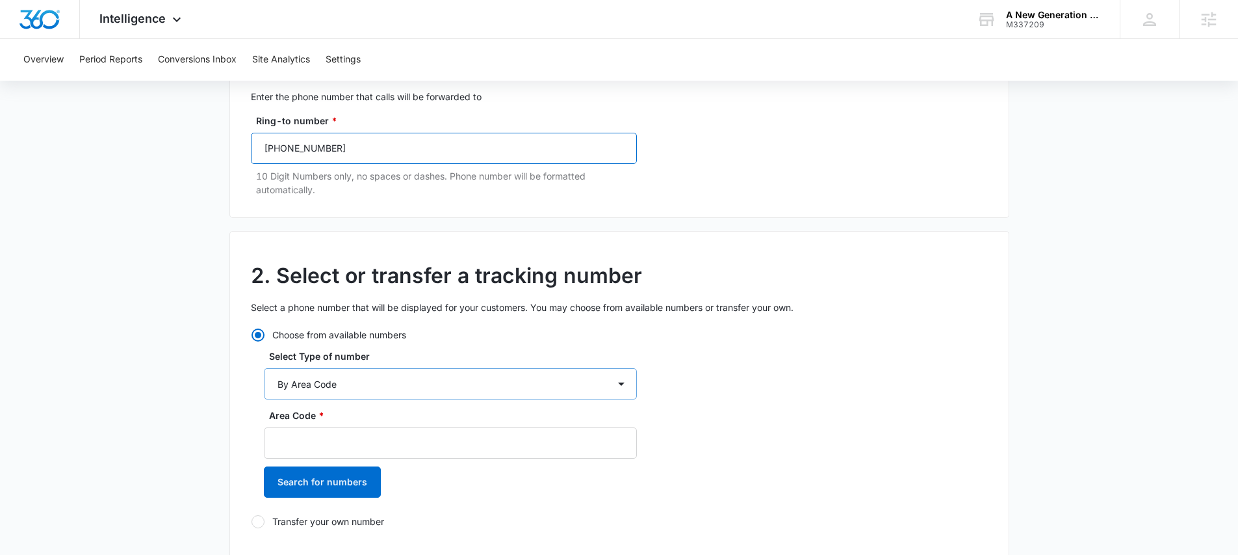
type input "(303) 280-1650"
click at [305, 388] on select "By City & State By State Only By Zip Code By Area Code Toll Free Numbers" at bounding box center [450, 383] width 373 height 31
select select "by_toll_free"
click at [264, 368] on select "By City & State By State Only By Zip Code By Area Code Toll Free Numbers" at bounding box center [450, 383] width 373 height 31
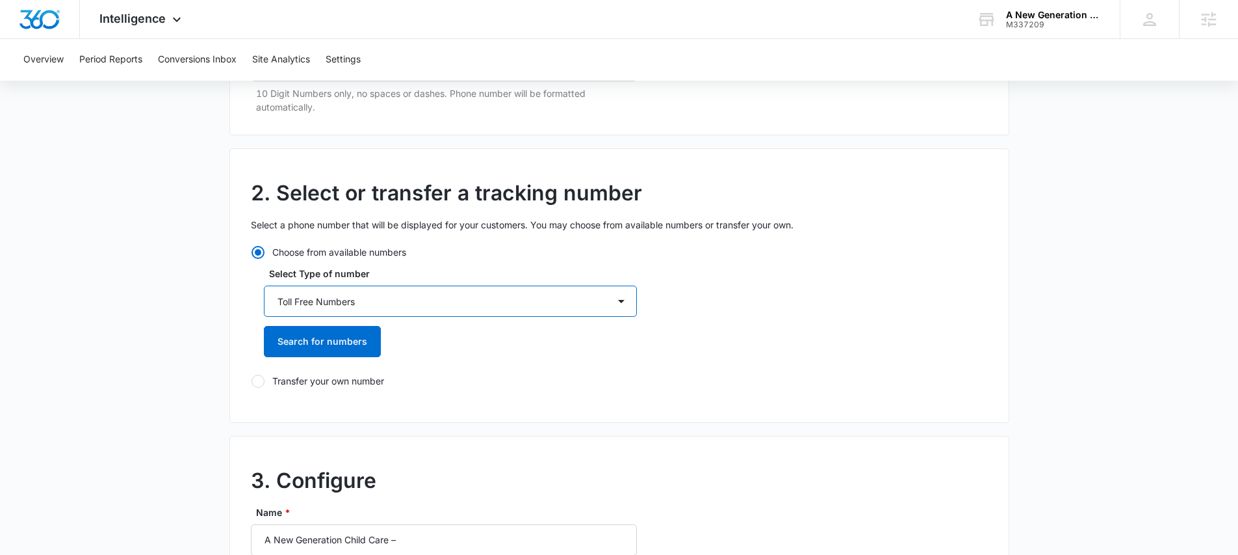
scroll to position [301, 0]
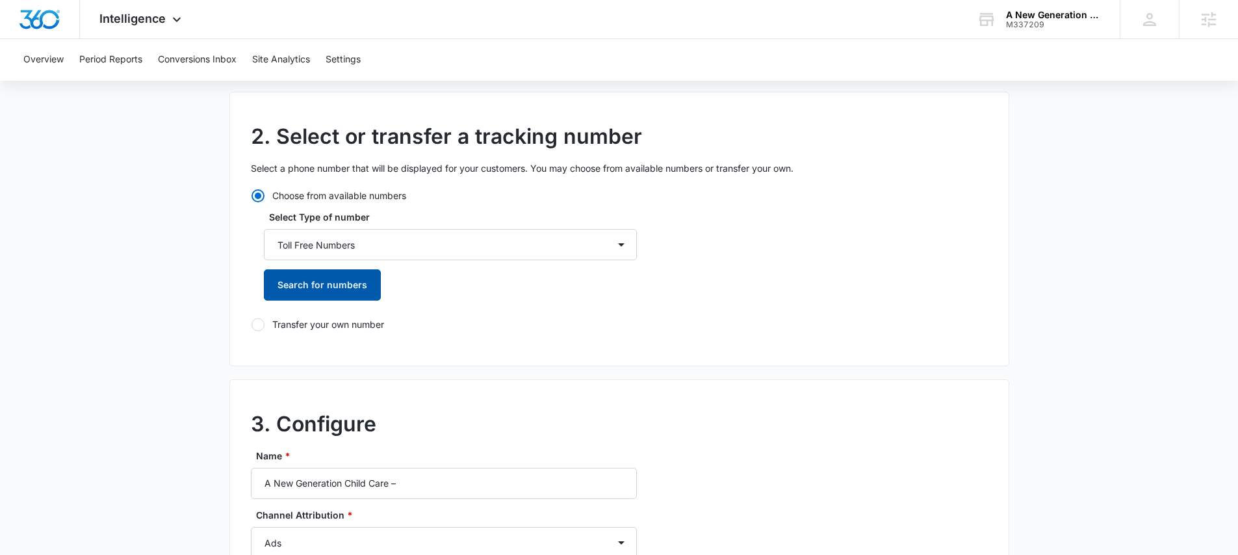
click at [302, 286] on button "Search for numbers" at bounding box center [322, 284] width 117 height 31
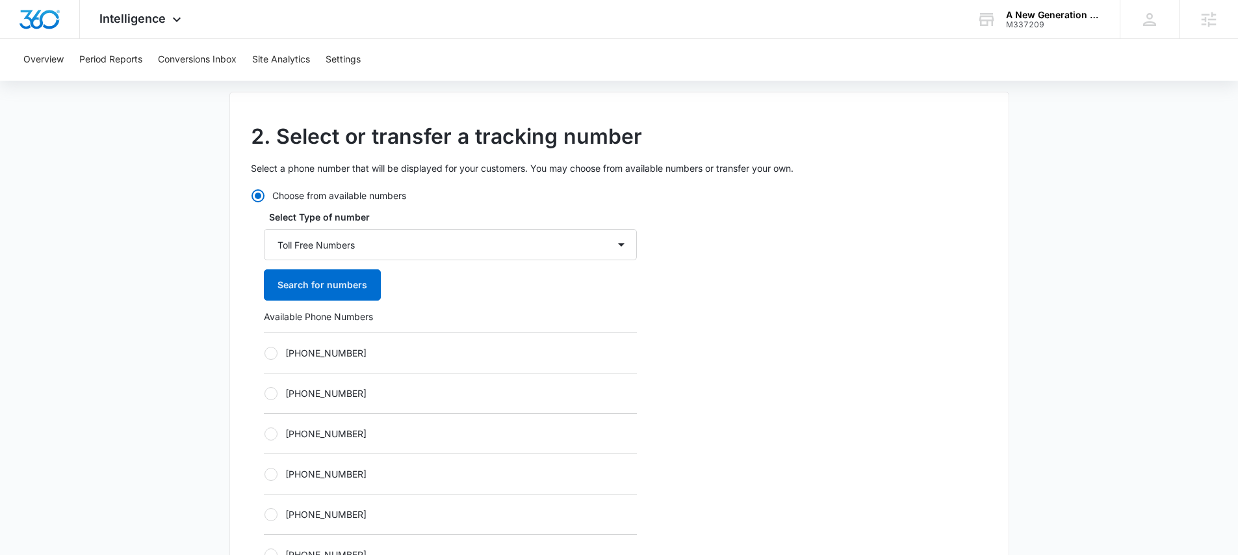
click at [274, 354] on div at bounding box center [271, 353] width 13 height 13
click at [265, 353] on input "+18335873565" at bounding box center [264, 352] width 1 height 1
radio input "true"
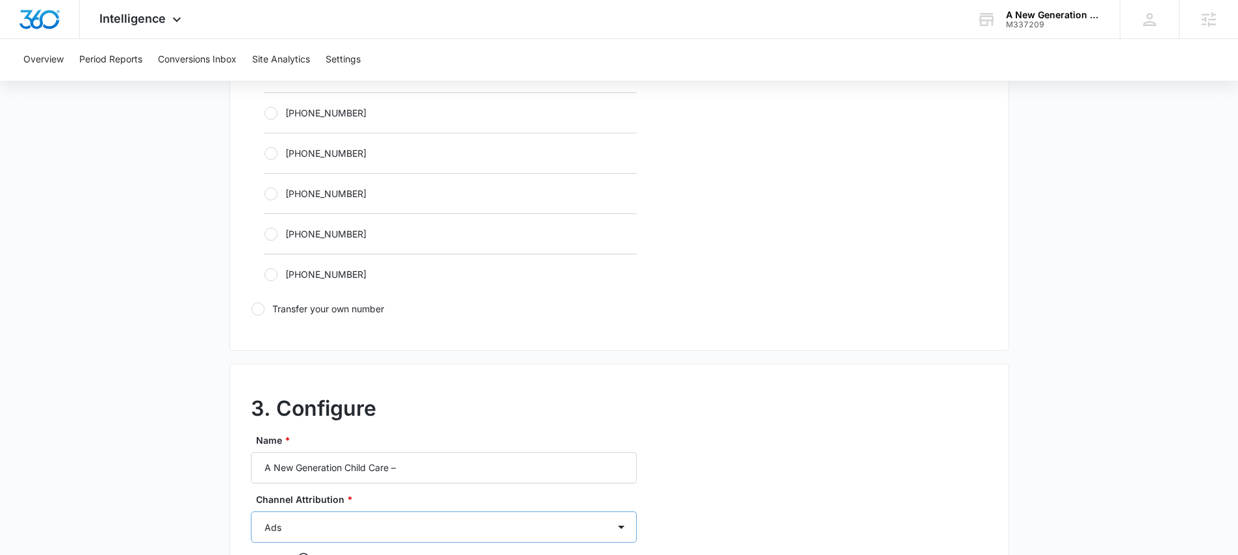
scroll to position [1029, 0]
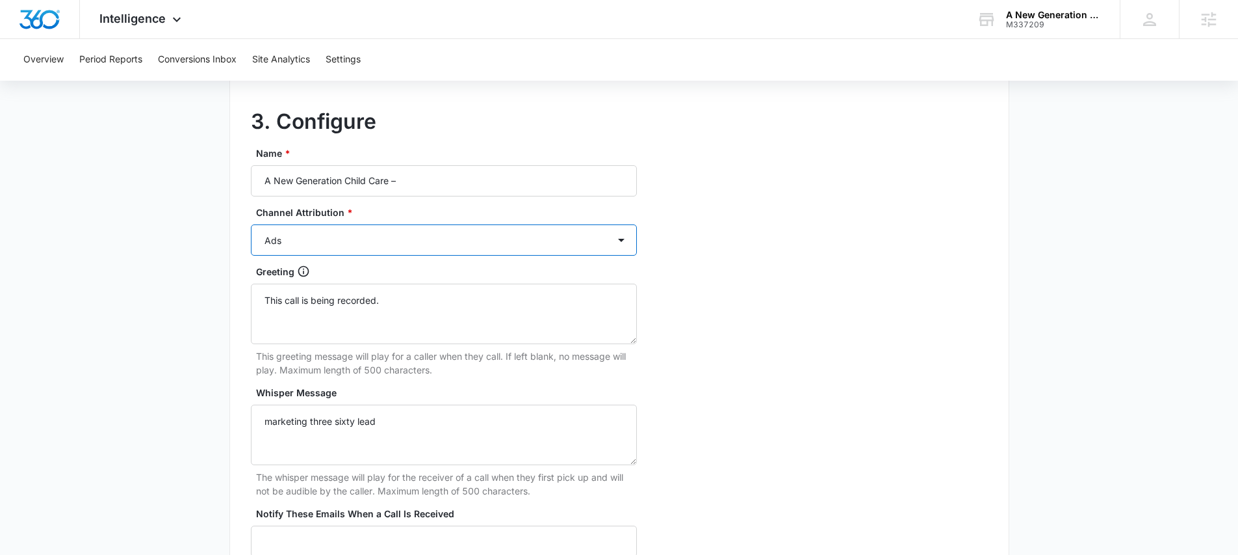
click at [316, 235] on select "Ads Local Service Ads Content Social Other" at bounding box center [444, 239] width 386 height 31
select select "OTHER"
click at [251, 224] on select "Ads Local Service Ads Content Social Other" at bounding box center [444, 239] width 386 height 31
click at [432, 184] on input "A New Generation Child Care –" at bounding box center [444, 180] width 386 height 31
type input "A New Generation Child Care – Other"
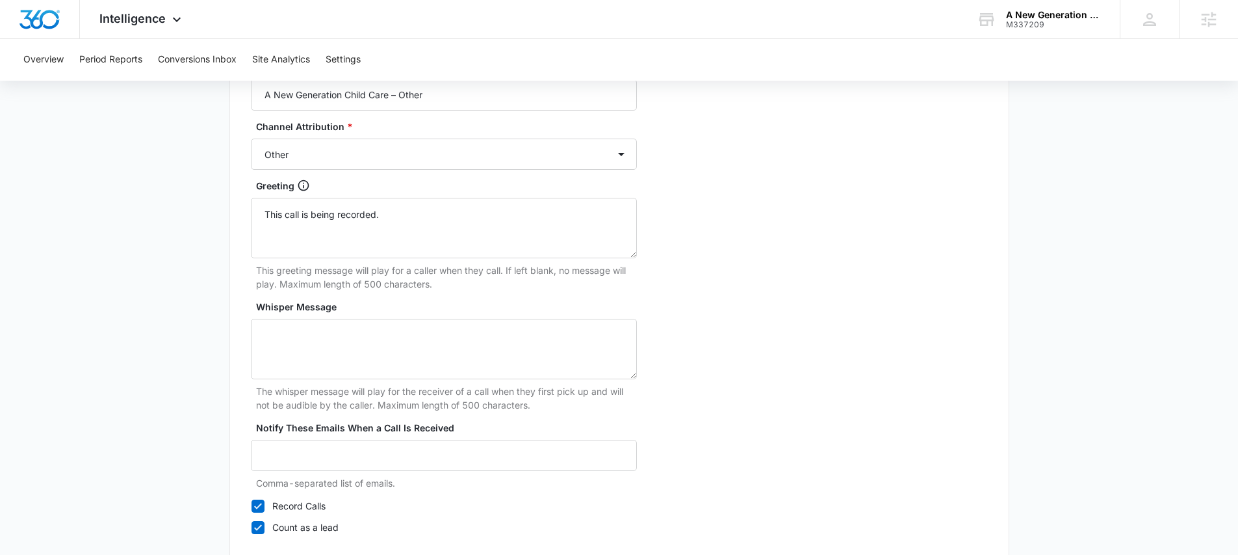
scroll to position [1198, 0]
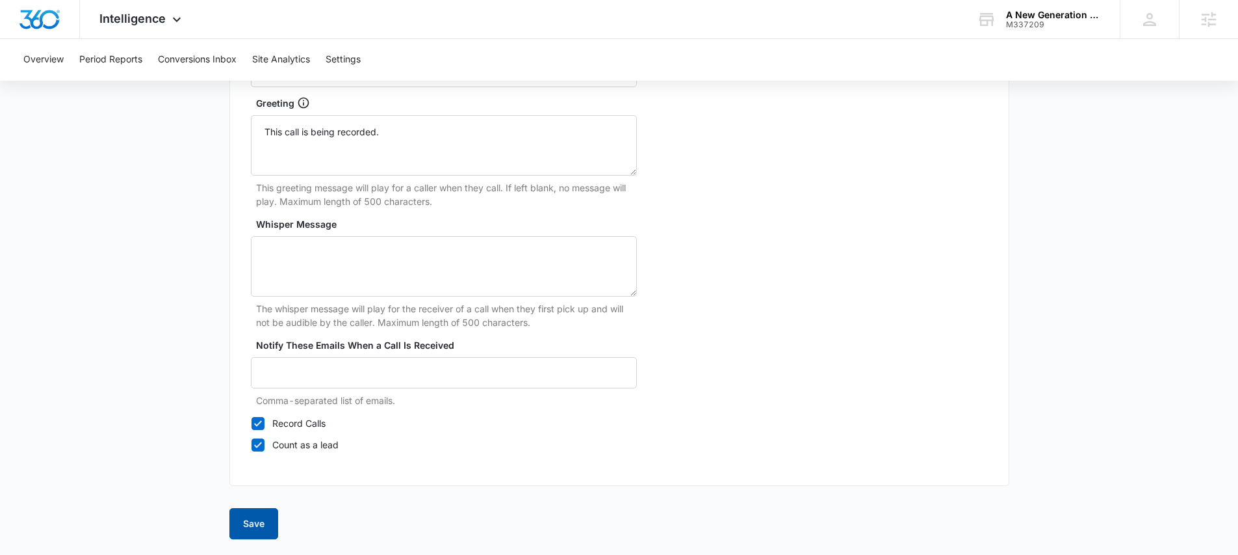
click at [248, 524] on button "Save" at bounding box center [253, 523] width 49 height 31
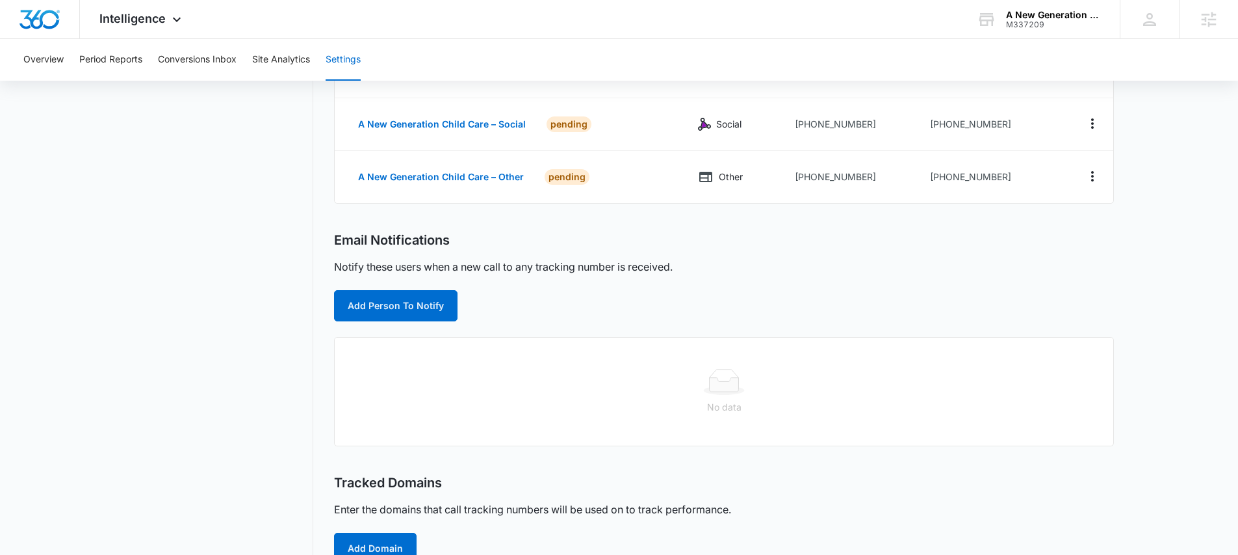
scroll to position [246, 0]
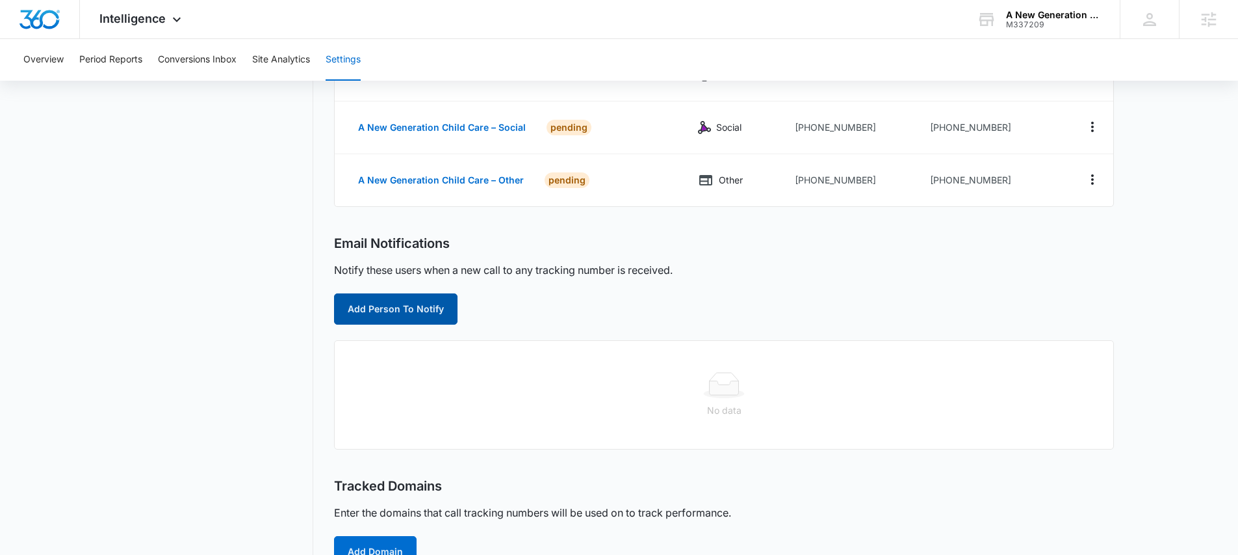
click at [382, 311] on button "Add Person To Notify" at bounding box center [396, 308] width 124 height 31
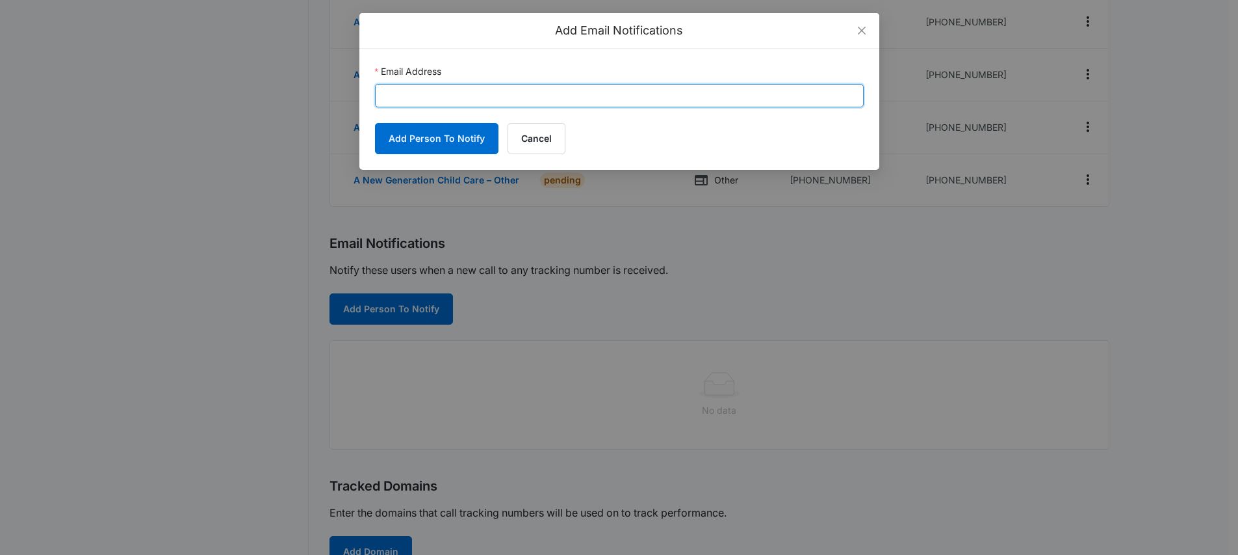
click at [439, 94] on input "Email Address" at bounding box center [619, 95] width 489 height 23
paste input "cy.patterson@madwire.com"
type input "cy.patterson@madwire.com"
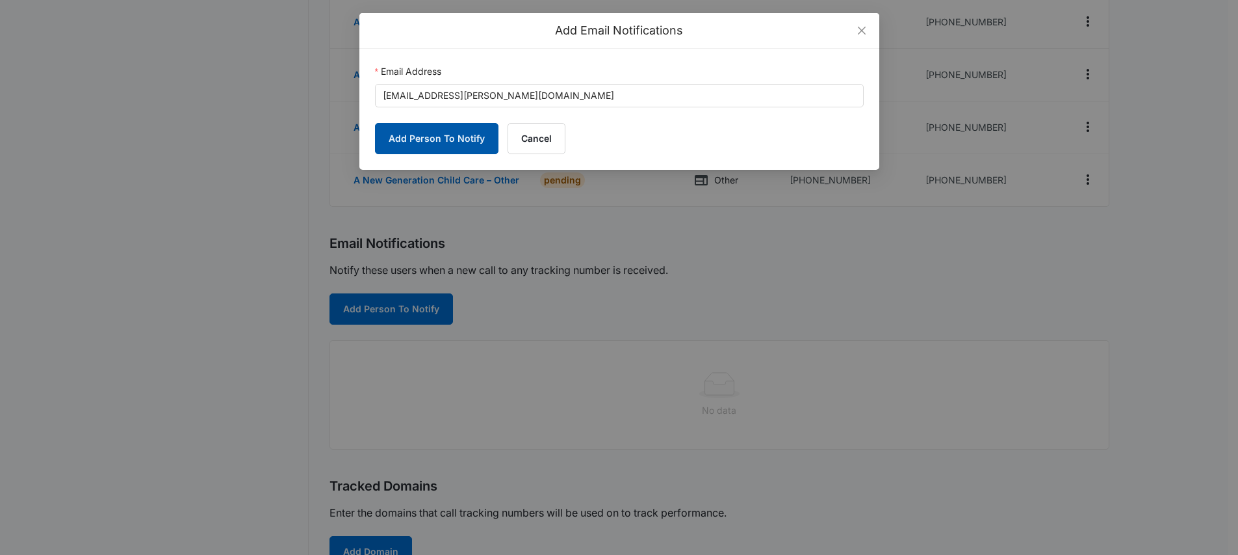
click at [436, 133] on button "Add Person To Notify" at bounding box center [437, 138] width 124 height 31
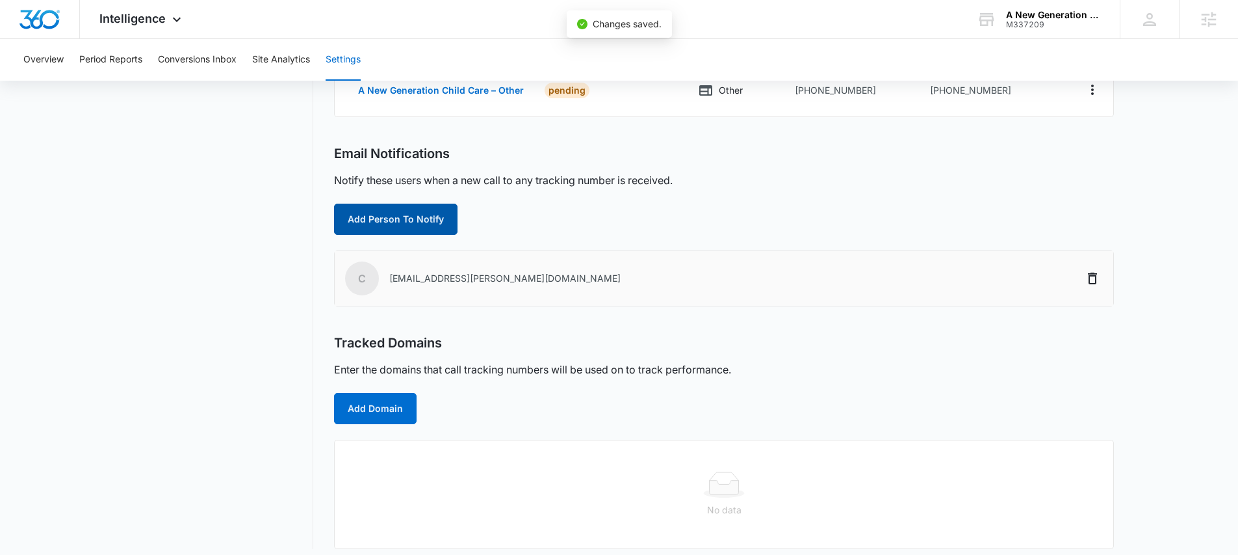
scroll to position [346, 0]
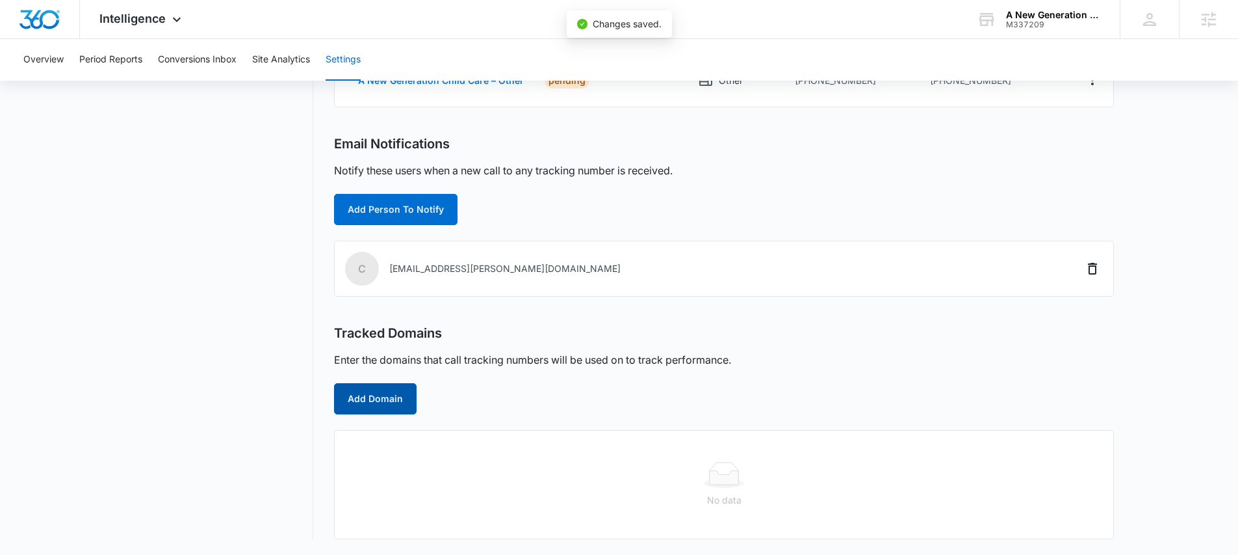
click at [390, 389] on button "Add Domain" at bounding box center [375, 398] width 83 height 31
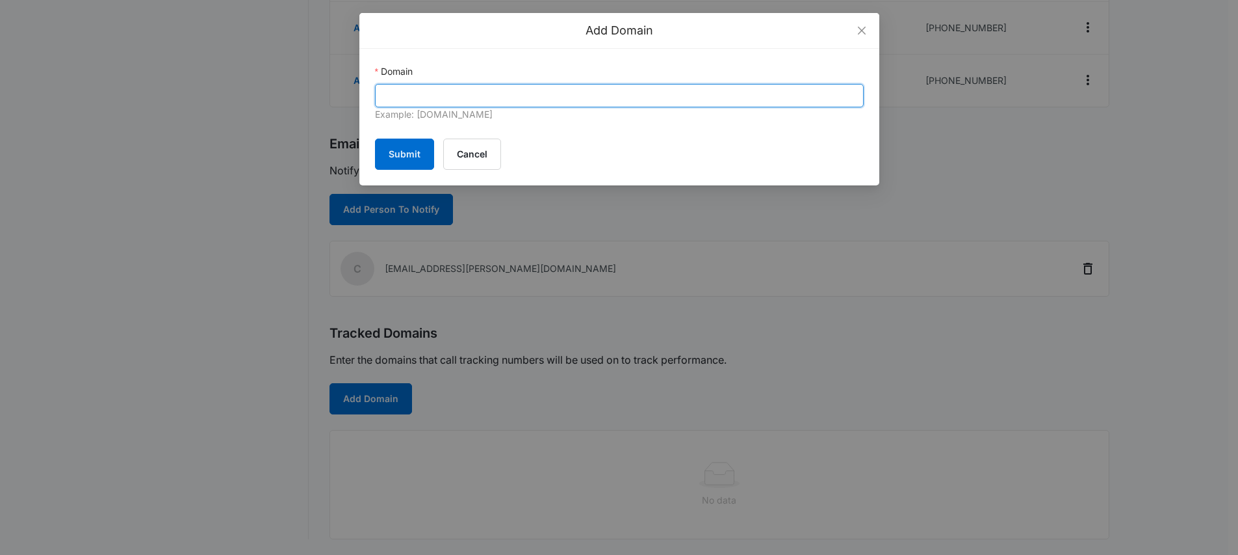
click at [426, 86] on input "Domain" at bounding box center [619, 95] width 489 height 23
paste input "anewgenerationchild.care/"
type input "anewgenerationchild.care/"
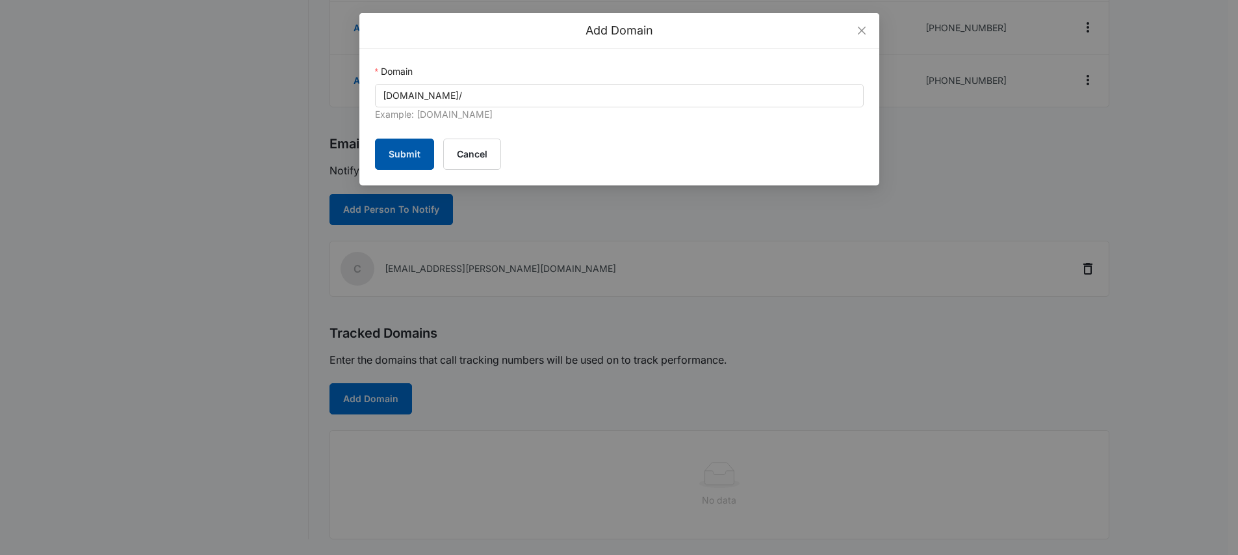
click at [408, 150] on button "Submit" at bounding box center [404, 153] width 59 height 31
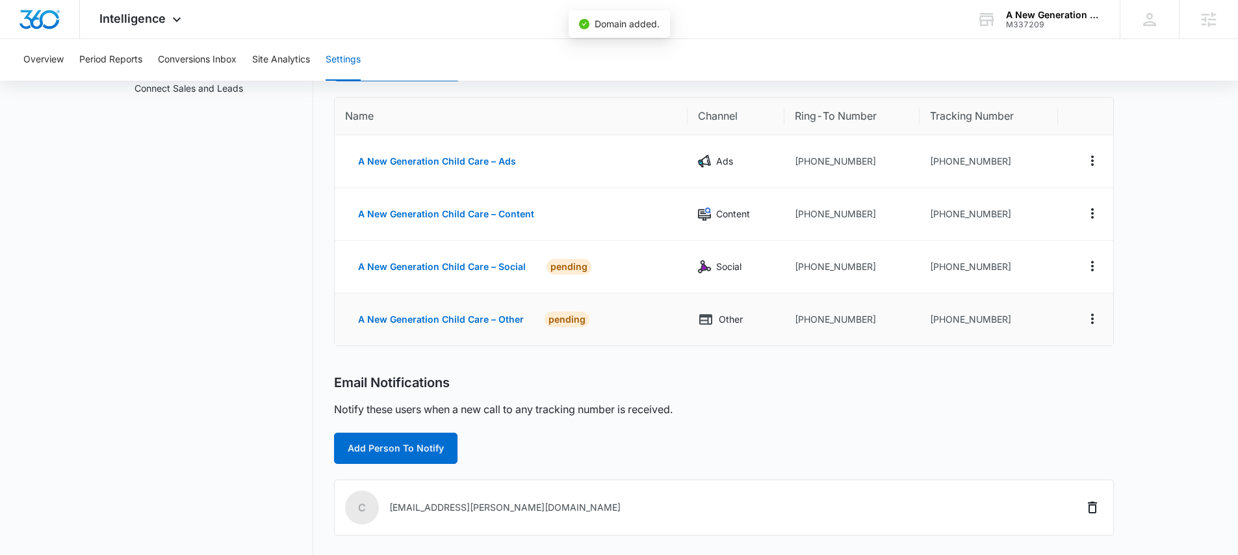
scroll to position [83, 0]
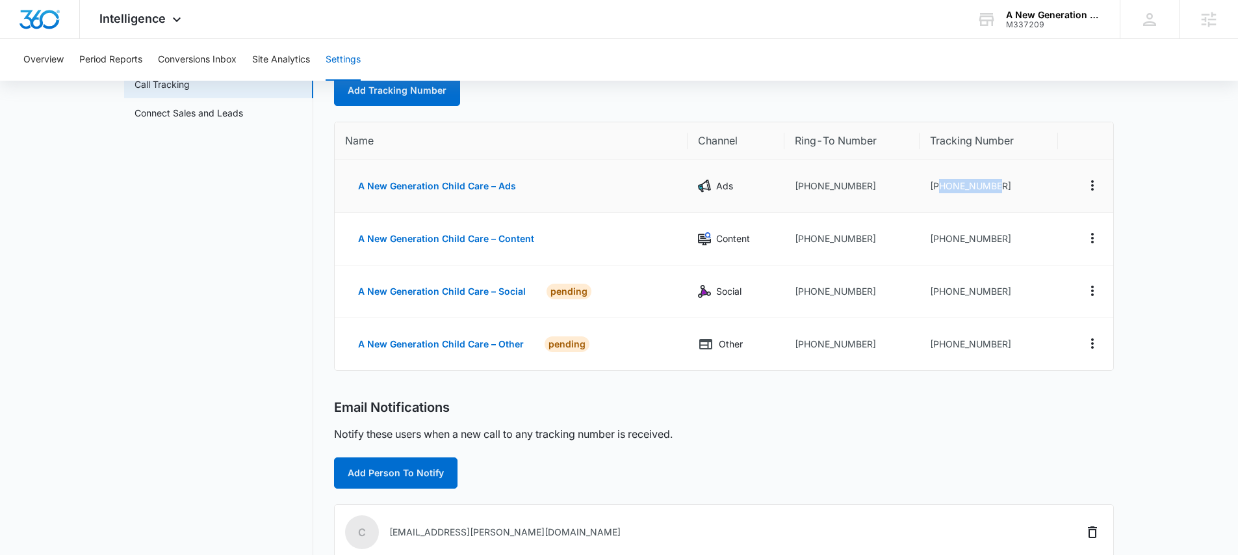
drag, startPoint x: 998, startPoint y: 185, endPoint x: 939, endPoint y: 186, distance: 59.2
click at [939, 186] on td "+18335873562" at bounding box center [989, 186] width 138 height 53
copy td "8335873562"
drag, startPoint x: 1006, startPoint y: 240, endPoint x: 940, endPoint y: 241, distance: 66.3
click at [940, 241] on td "+18335873563" at bounding box center [989, 239] width 138 height 53
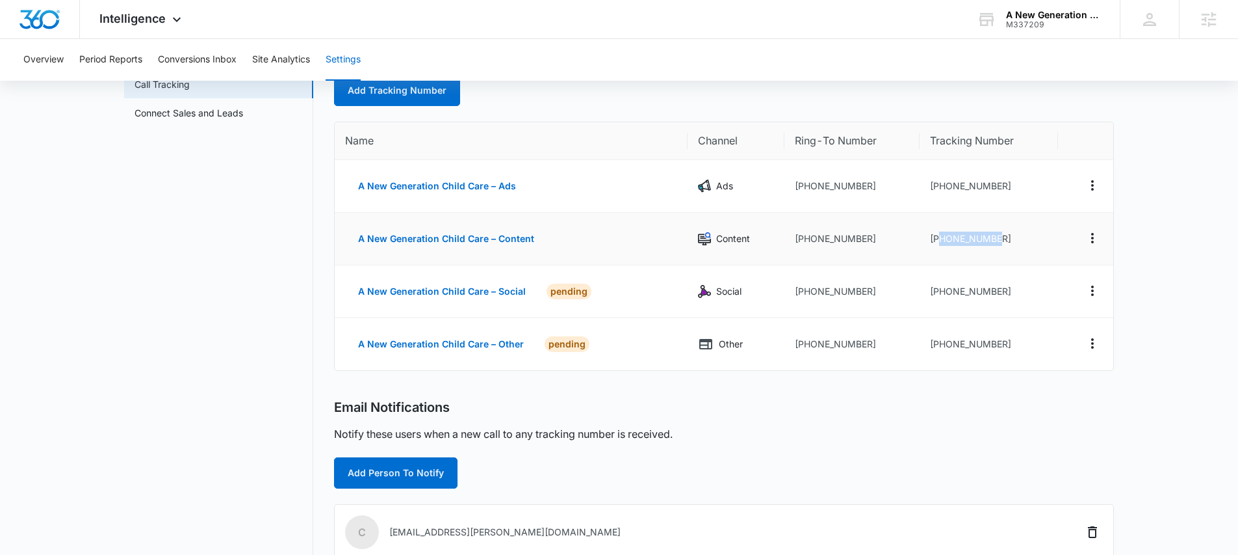
copy td "8335873563"
drag, startPoint x: 991, startPoint y: 292, endPoint x: 939, endPoint y: 292, distance: 52.0
click at [939, 292] on td "+18335873564" at bounding box center [989, 291] width 138 height 53
copy td "8335873564"
drag, startPoint x: 1015, startPoint y: 339, endPoint x: 939, endPoint y: 343, distance: 75.5
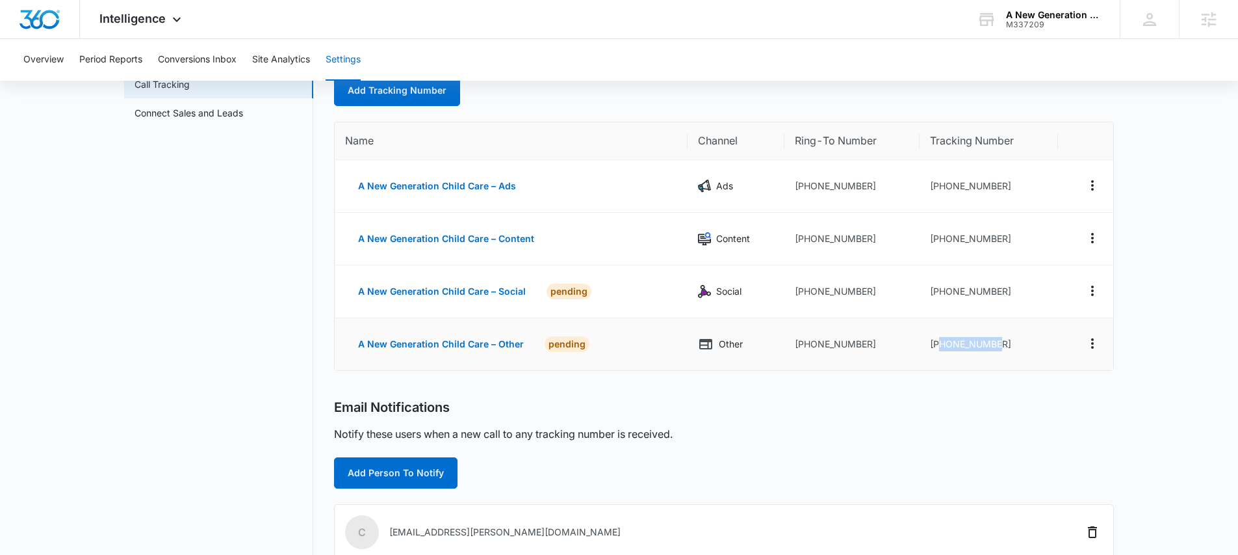
click at [939, 343] on td "+18335873565" at bounding box center [989, 344] width 138 height 52
copy td "8335873565"
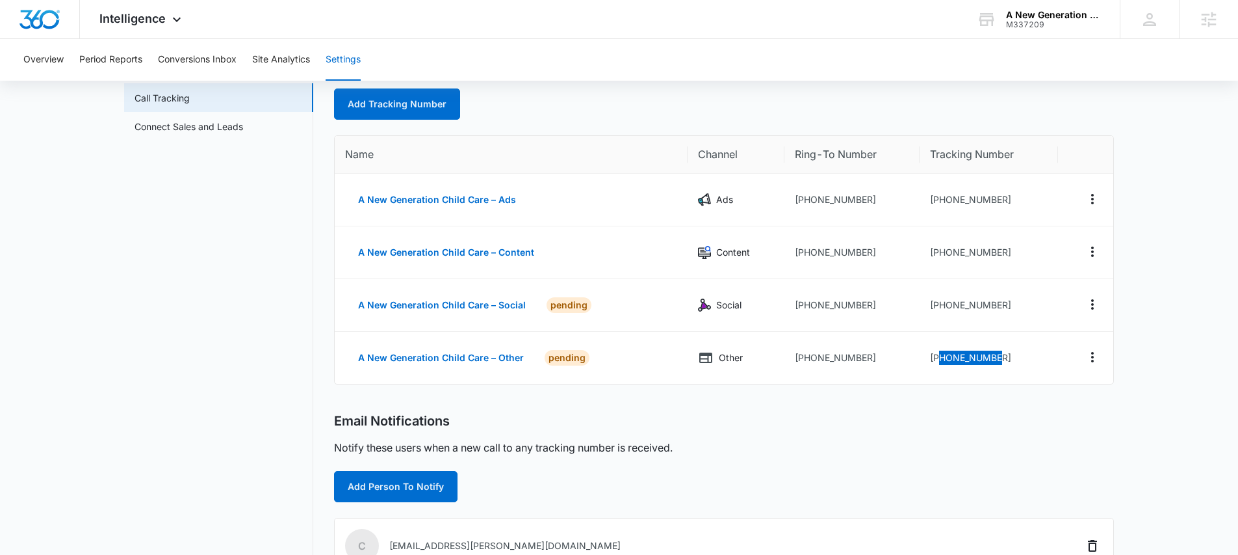
scroll to position [0, 0]
